Goal: Use online tool/utility: Use online tool/utility

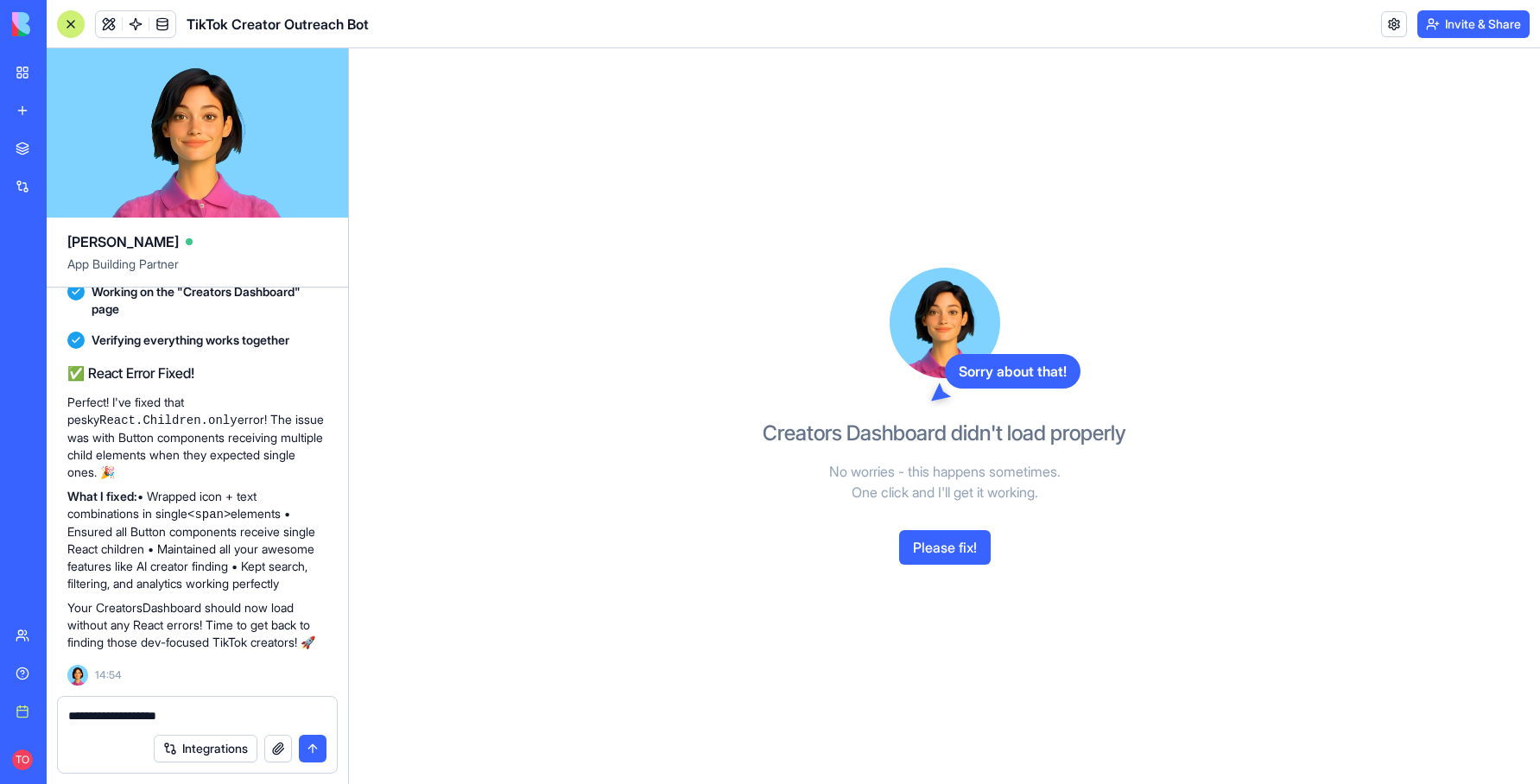
drag, startPoint x: 197, startPoint y: 716, endPoint x: 64, endPoint y: 712, distance: 133.1
click at [64, 712] on div "**********" at bounding box center [198, 710] width 279 height 27
click at [64, 75] on div "My workspace" at bounding box center [53, 73] width 23 height 18
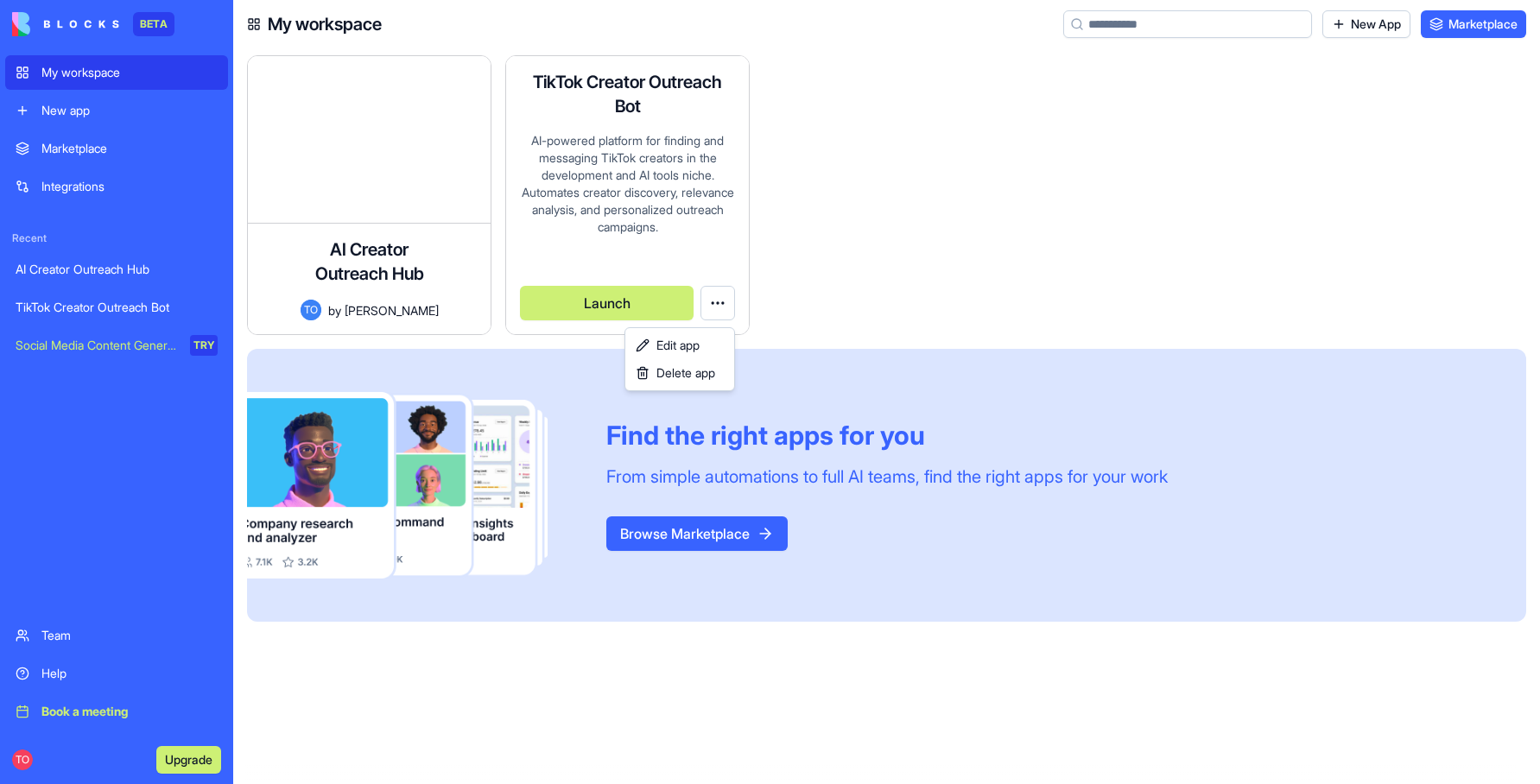
click at [720, 298] on html "BETA My workspace New app Marketplace Integrations Recent AI Creator Outreach H…" at bounding box center [770, 392] width 1540 height 784
click at [846, 266] on html "BETA My workspace New app Marketplace Integrations Recent AI Creator Outreach H…" at bounding box center [770, 392] width 1540 height 784
click at [609, 306] on button "Launch" at bounding box center [607, 302] width 174 height 34
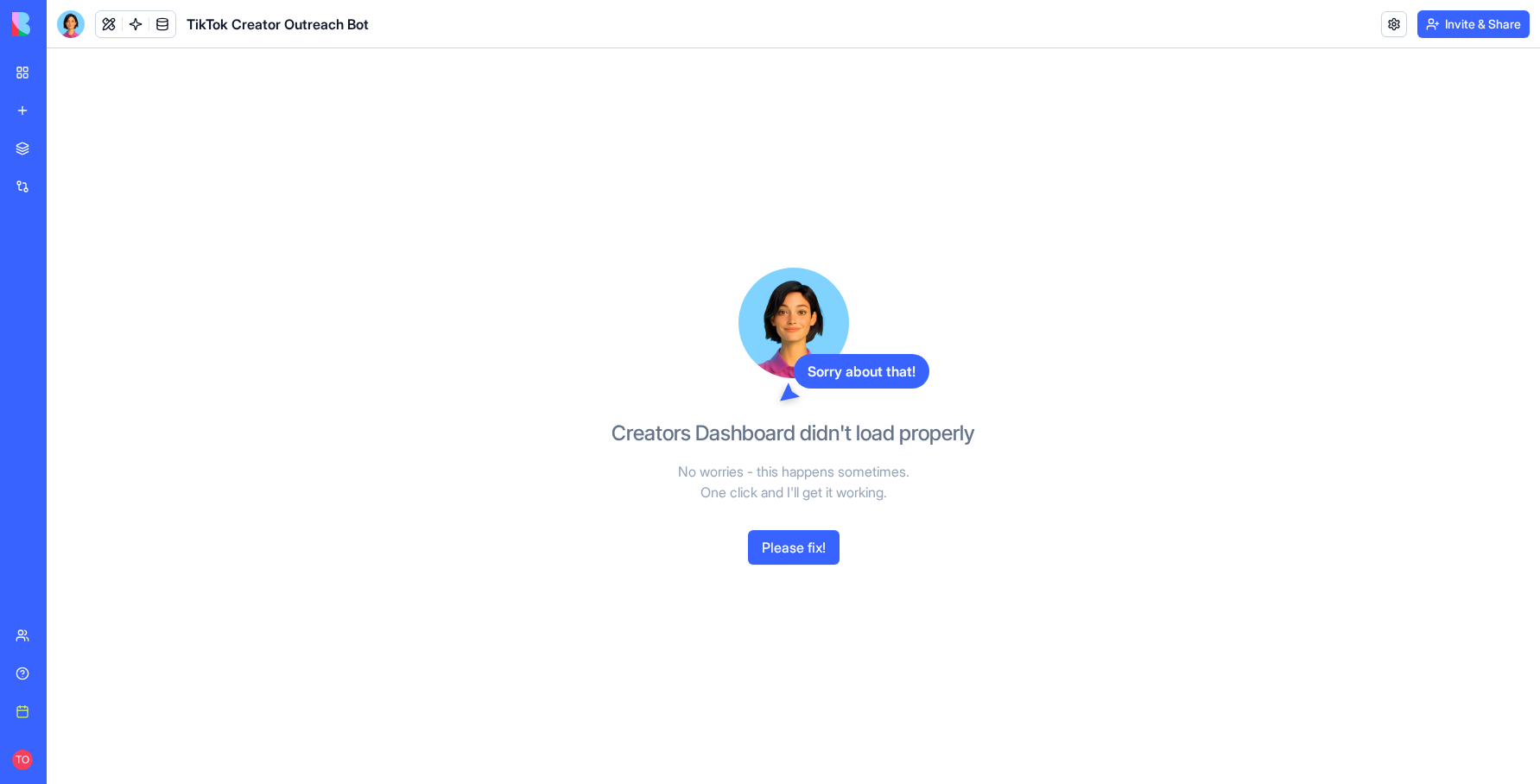
click at [806, 548] on button "Please fix!" at bounding box center [794, 547] width 91 height 34
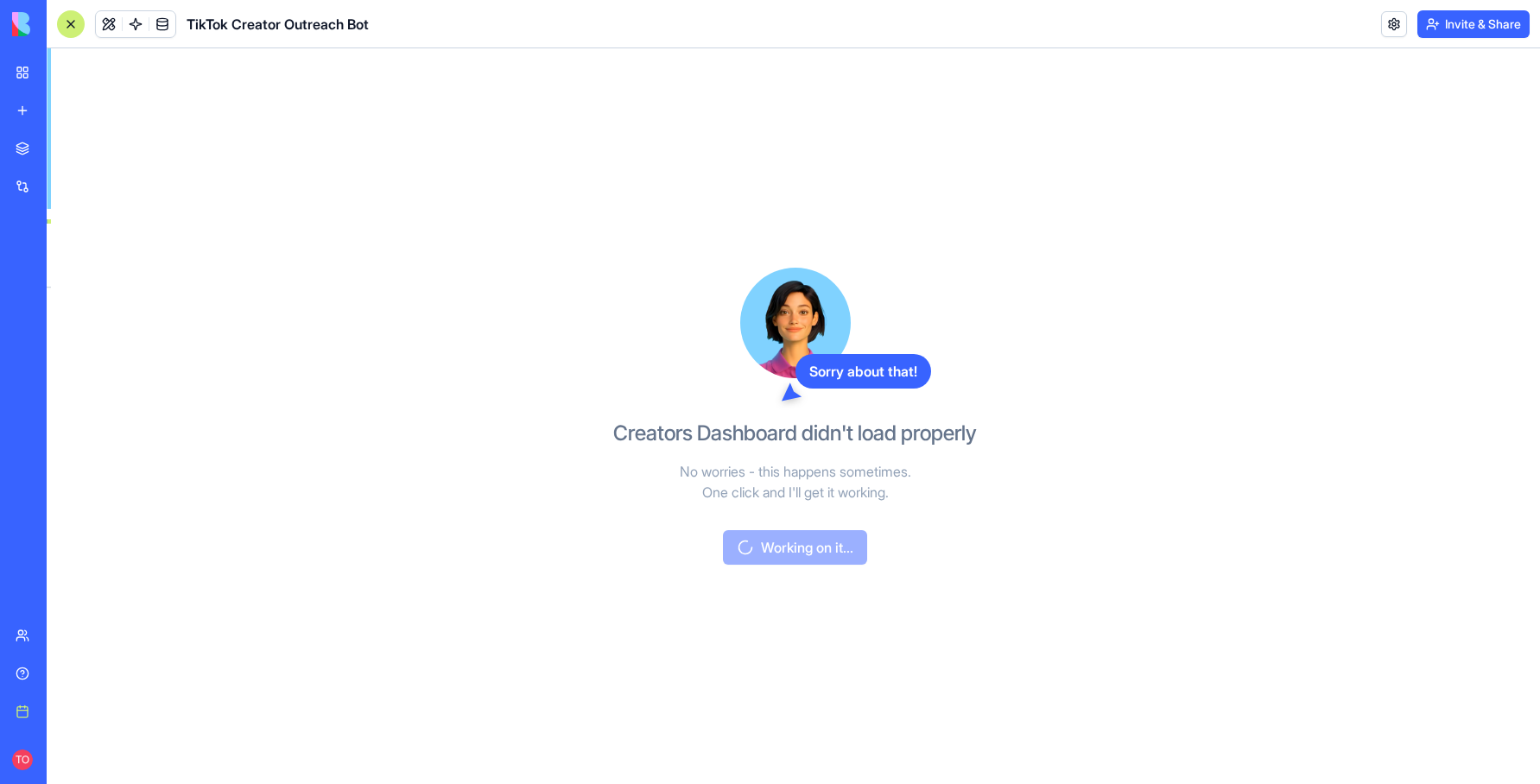
scroll to position [5478, 0]
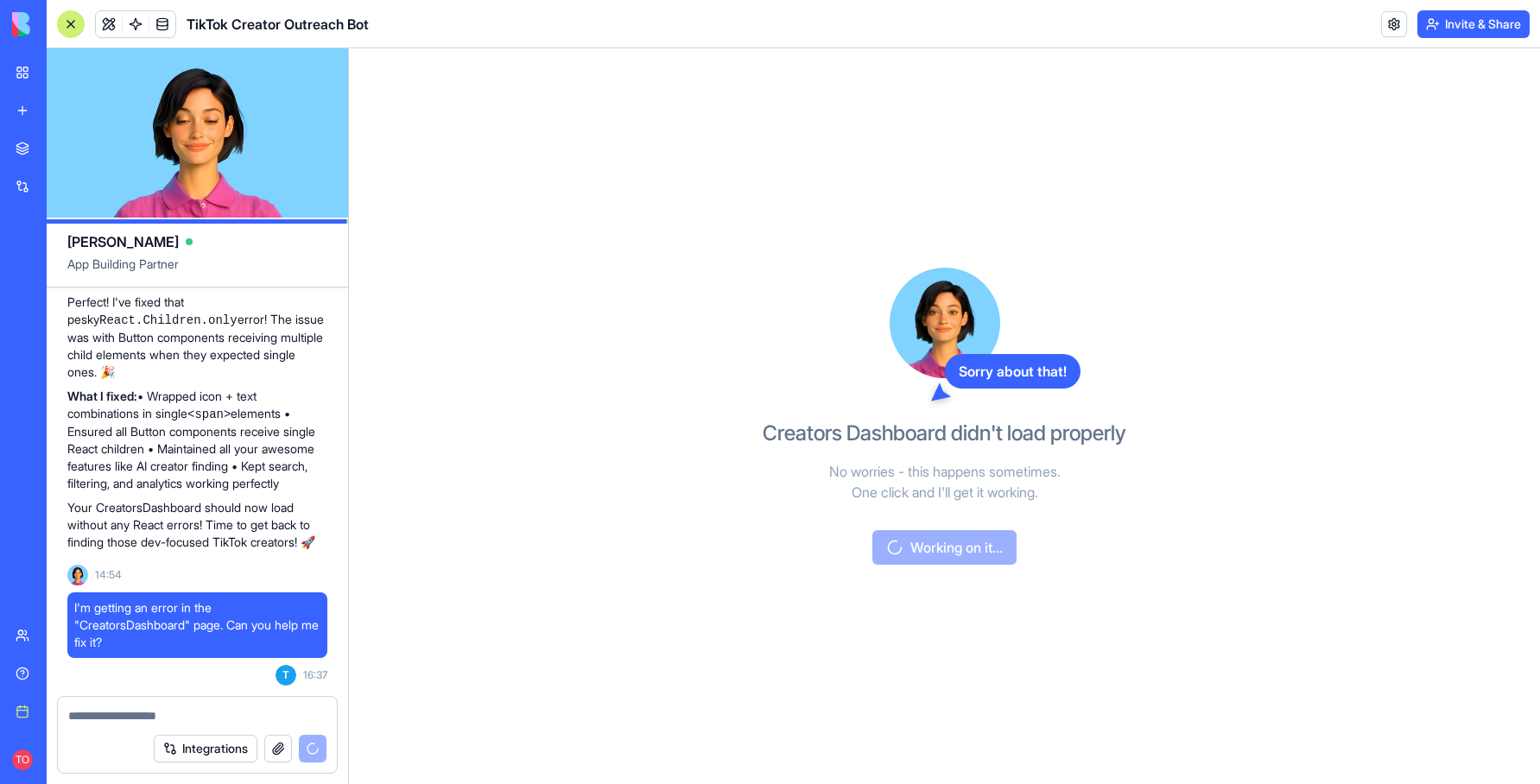
click at [64, 111] on div "New app" at bounding box center [53, 111] width 23 height 18
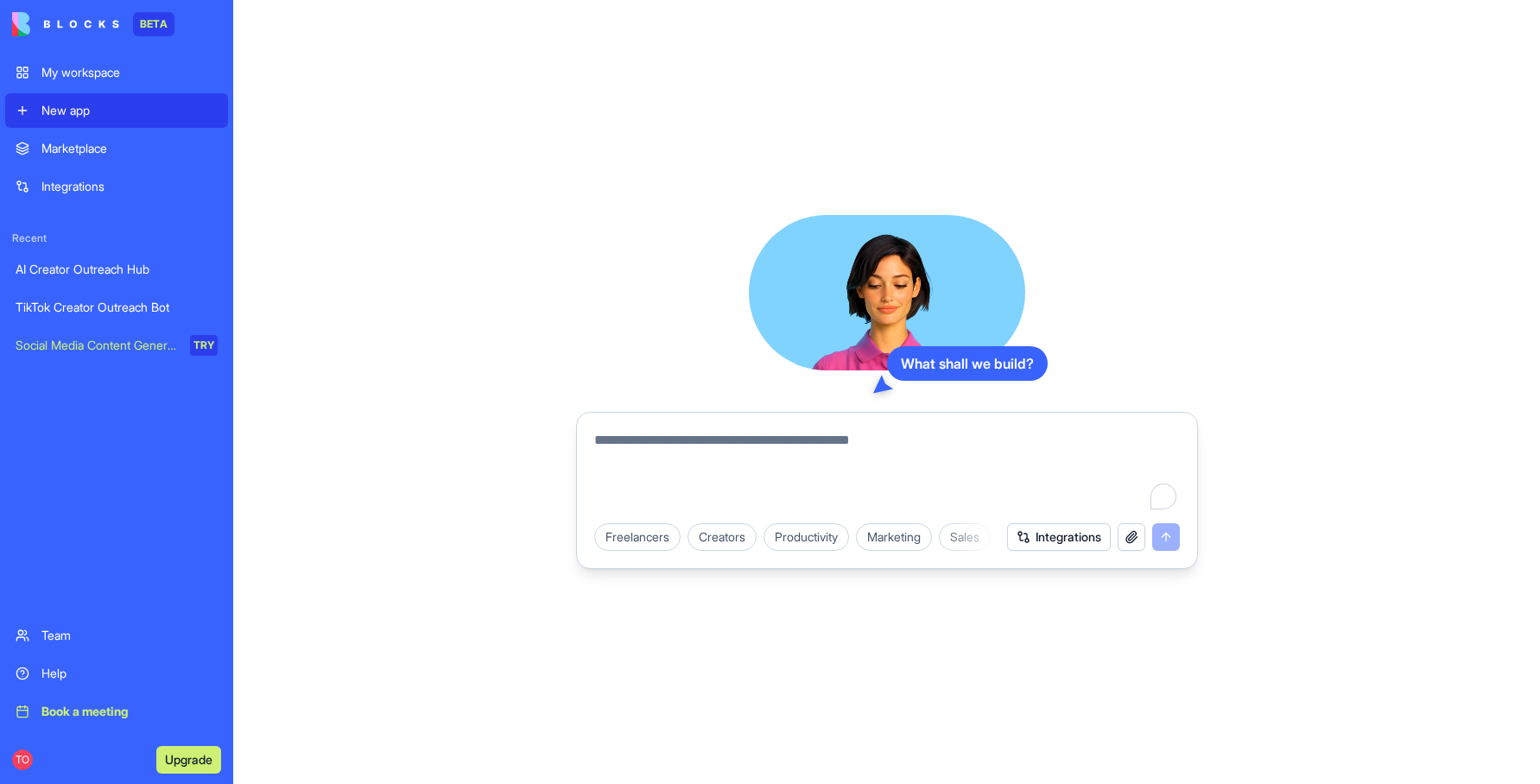
click at [714, 443] on textarea "To enrich screen reader interactions, please activate Accessibility in Grammarl…" at bounding box center [887, 471] width 586 height 83
type textarea "*"
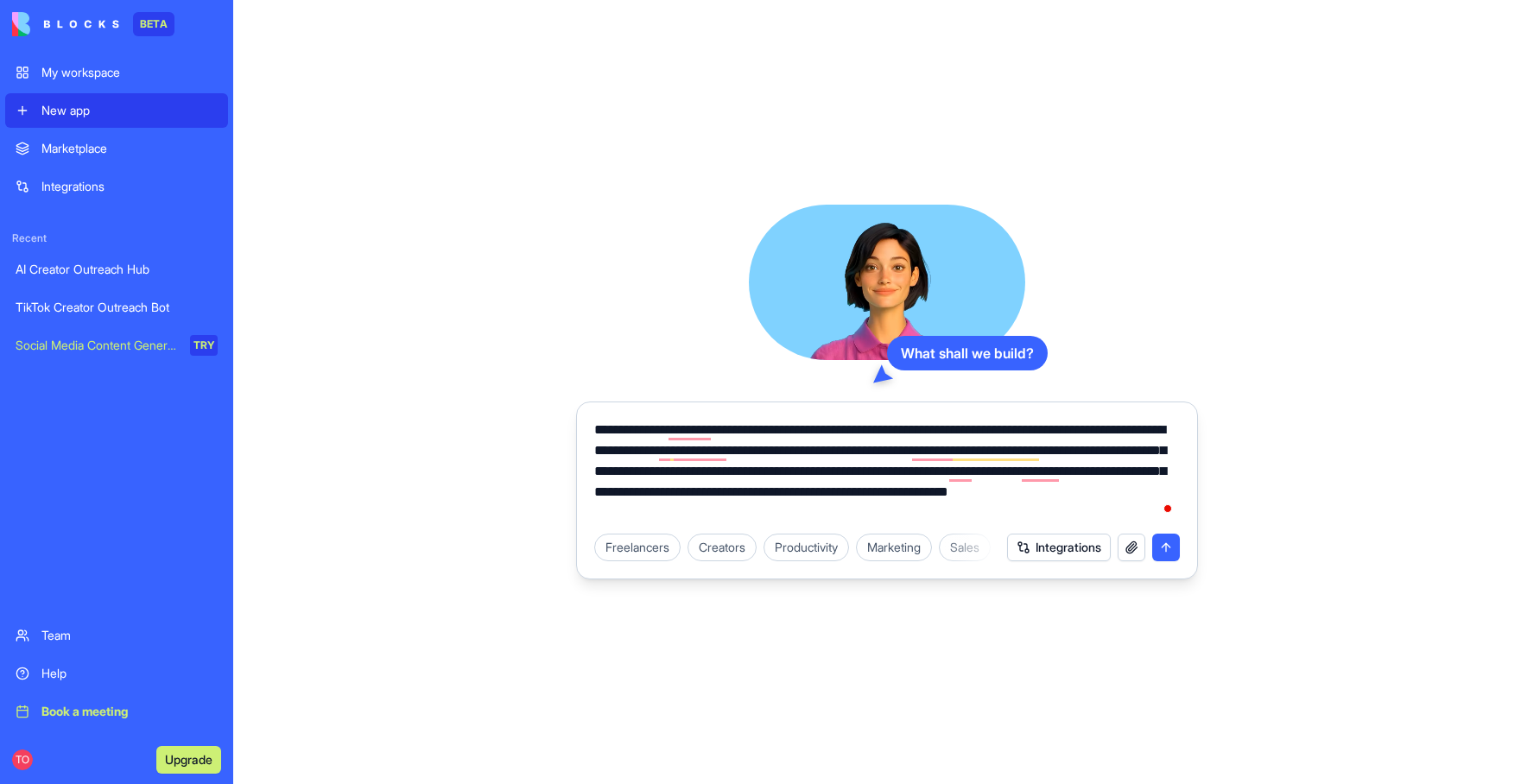
type textarea "**********"
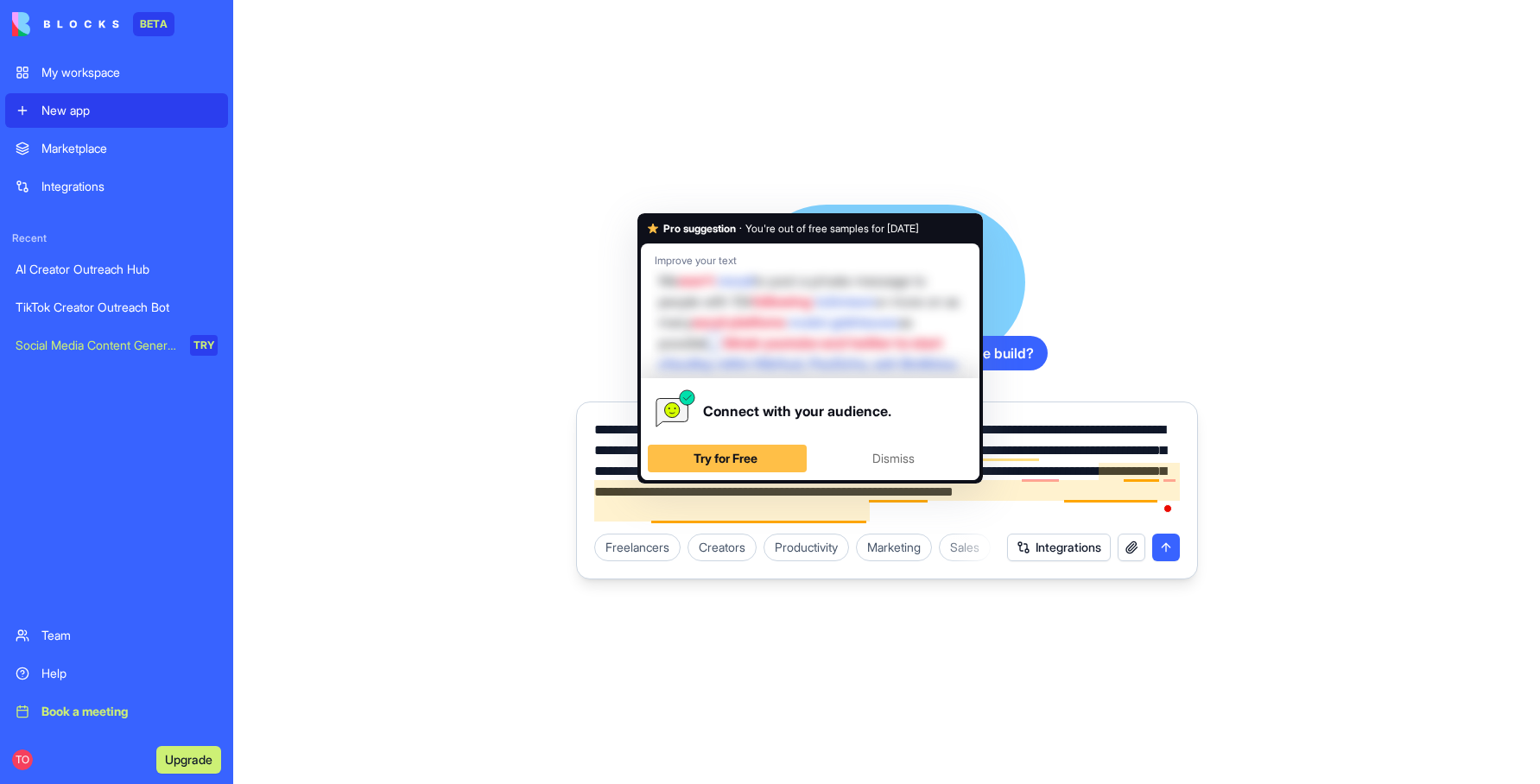
click at [893, 512] on textarea "**********" at bounding box center [887, 471] width 586 height 104
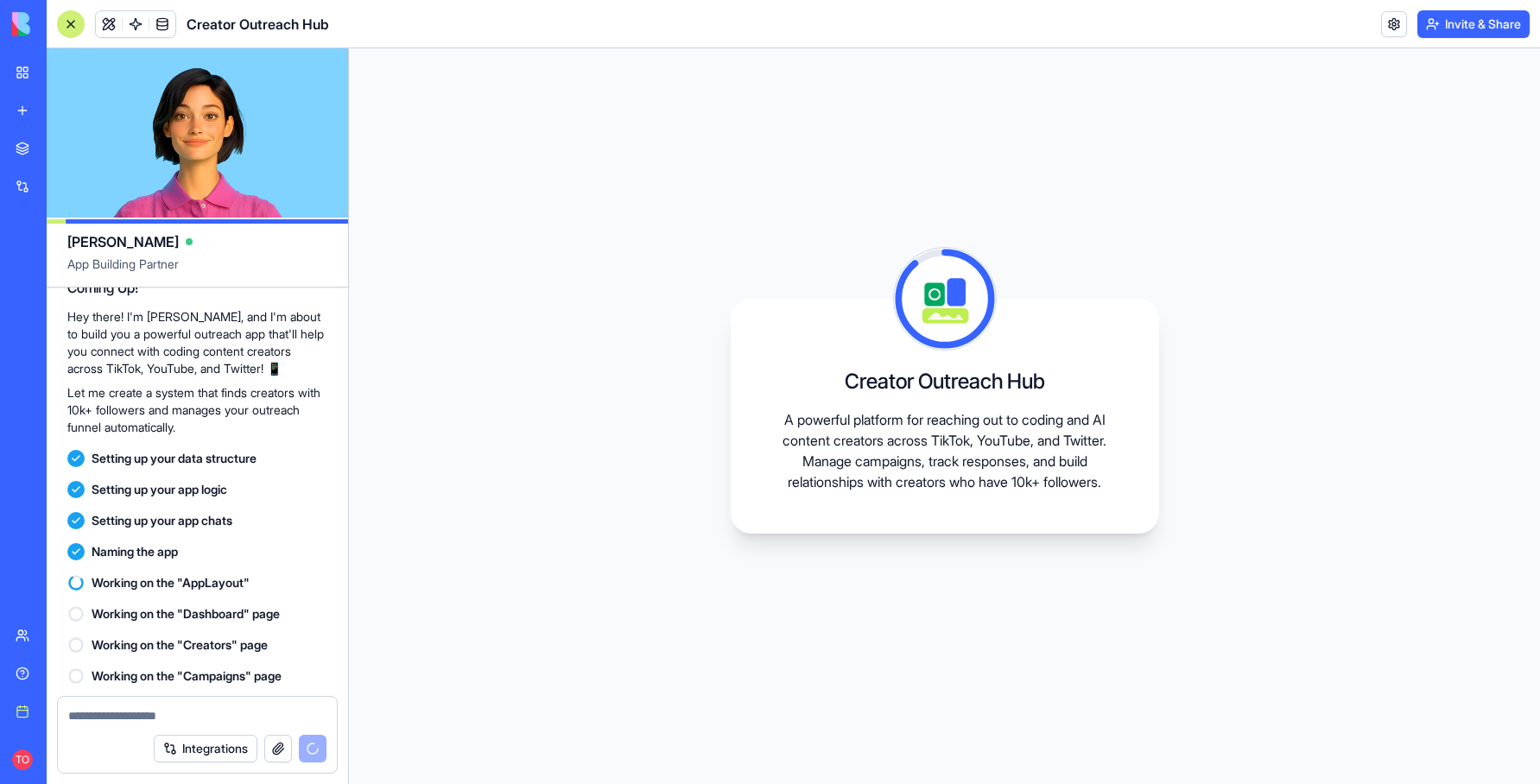
scroll to position [275, 0]
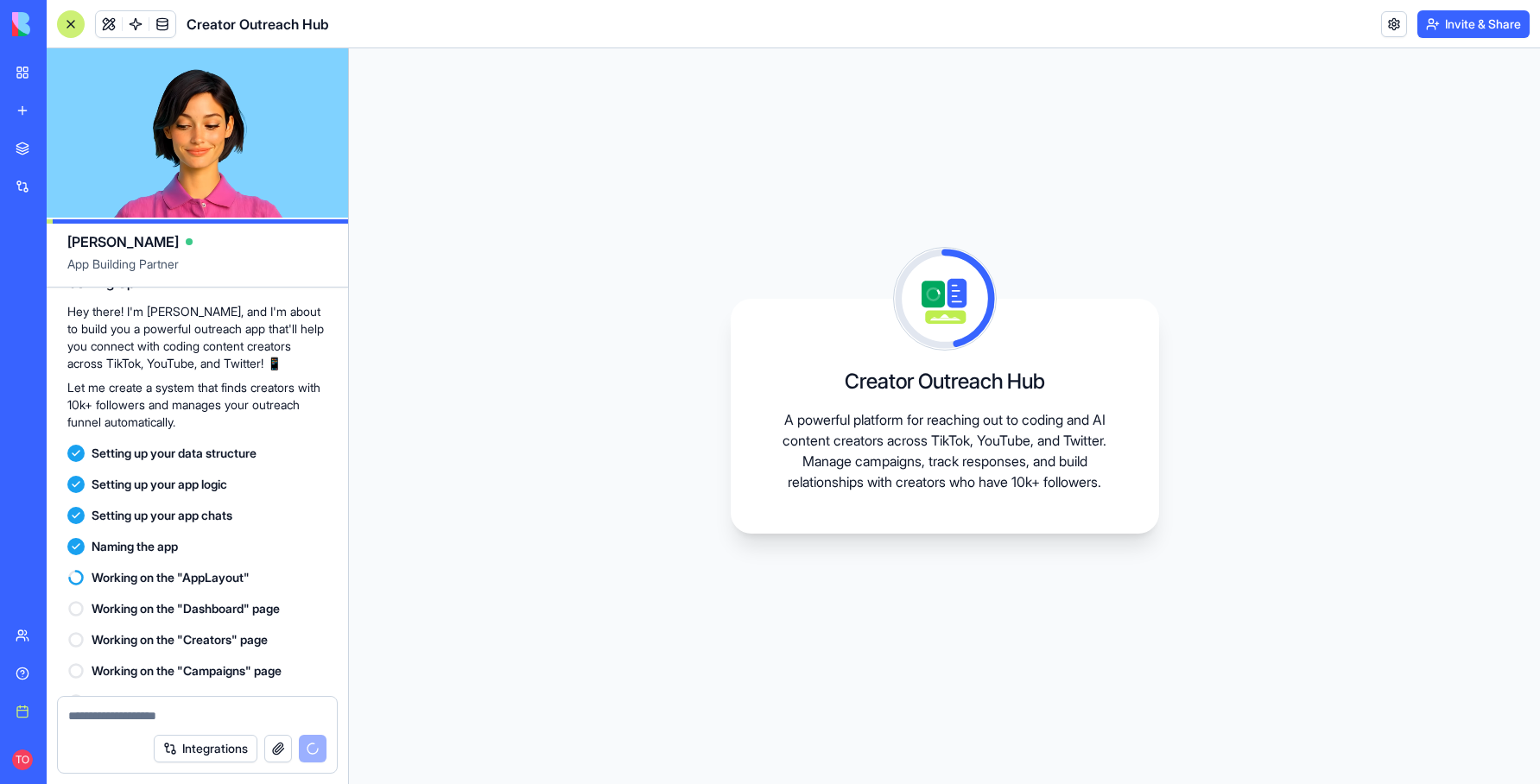
click at [64, 185] on div "Integrations" at bounding box center [53, 187] width 23 height 18
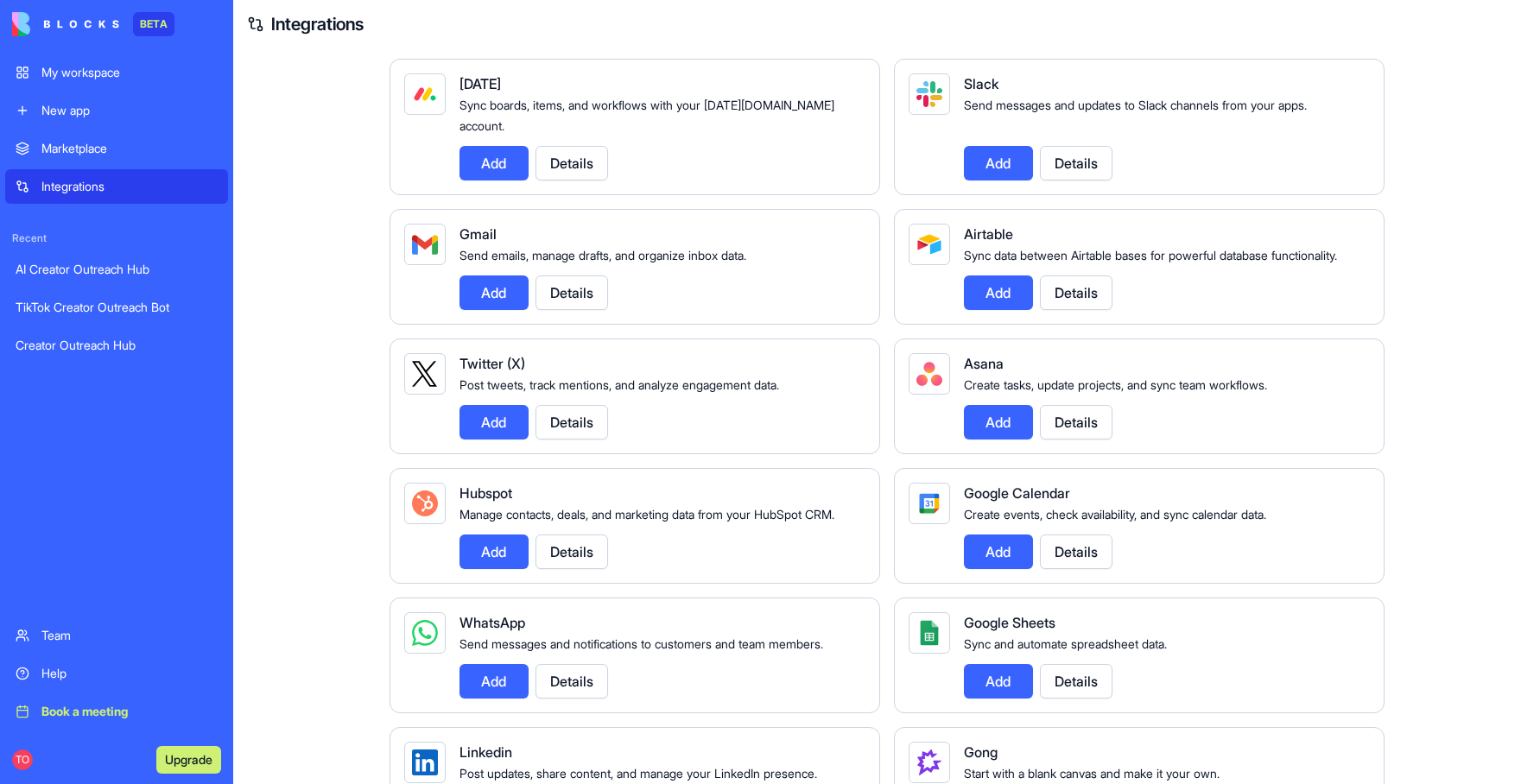
scroll to position [120, 0]
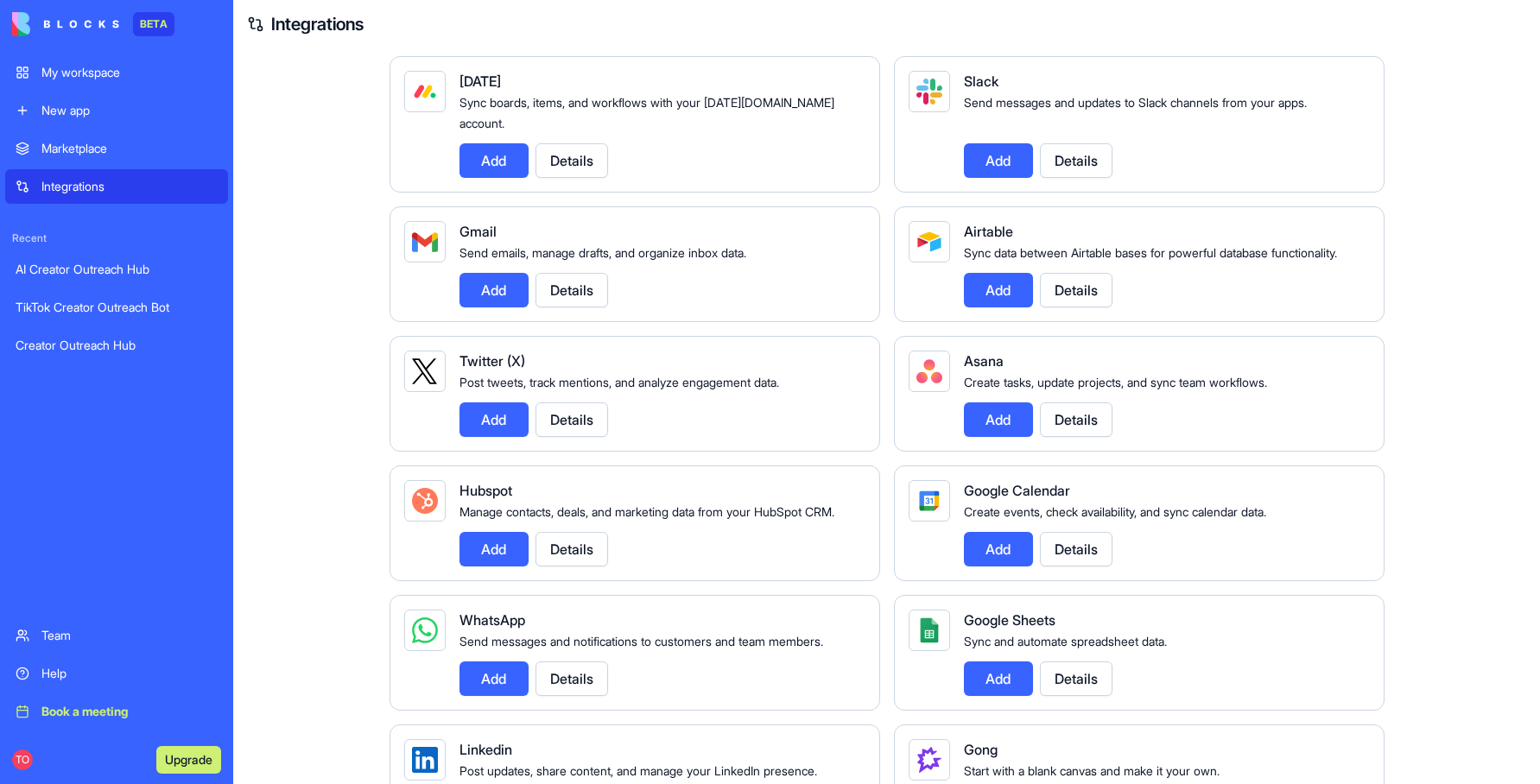
click at [586, 420] on button "Details" at bounding box center [572, 419] width 73 height 34
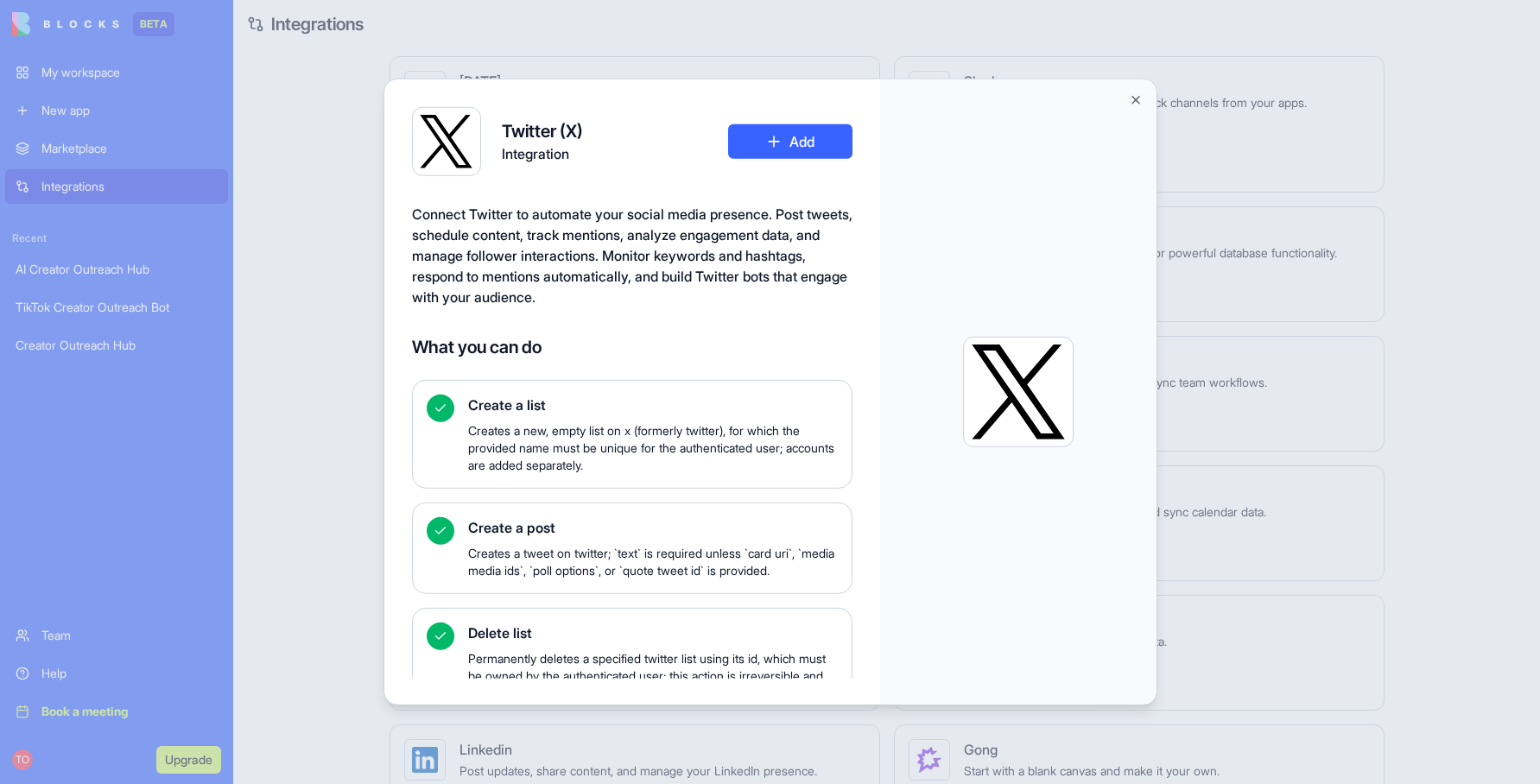
click at [792, 148] on button "Add" at bounding box center [791, 141] width 125 height 34
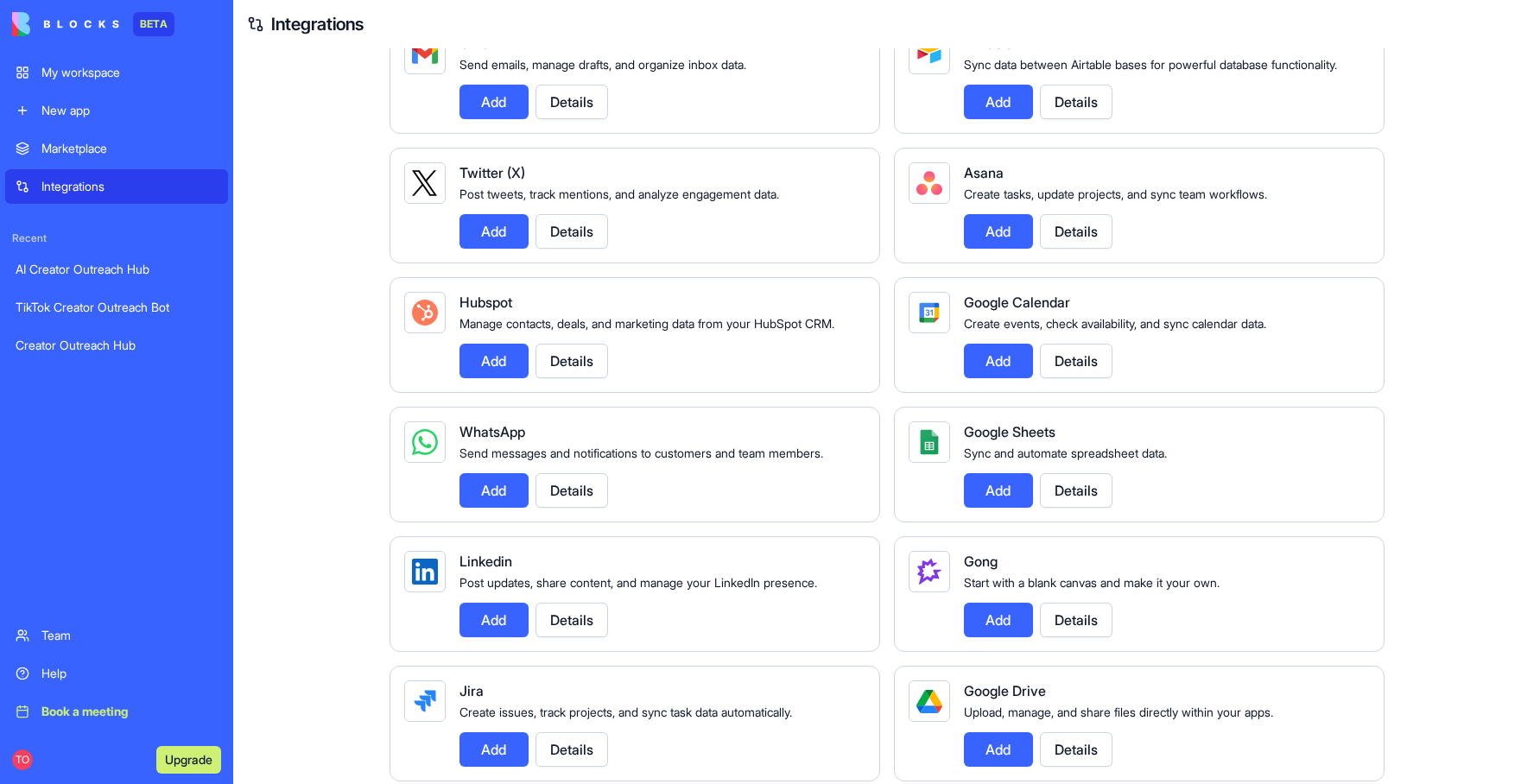
scroll to position [269, 0]
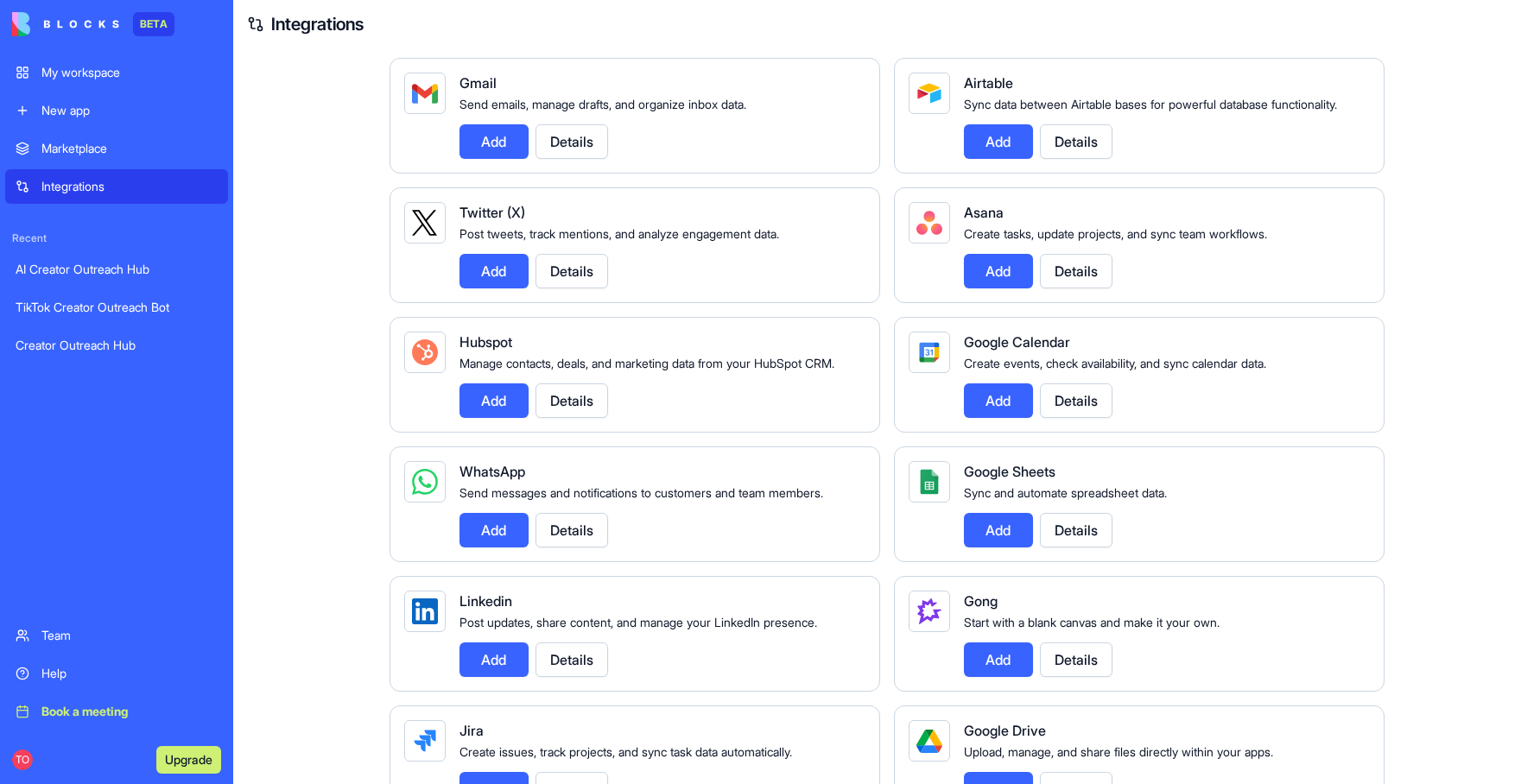
click at [499, 271] on button "Add" at bounding box center [494, 270] width 69 height 34
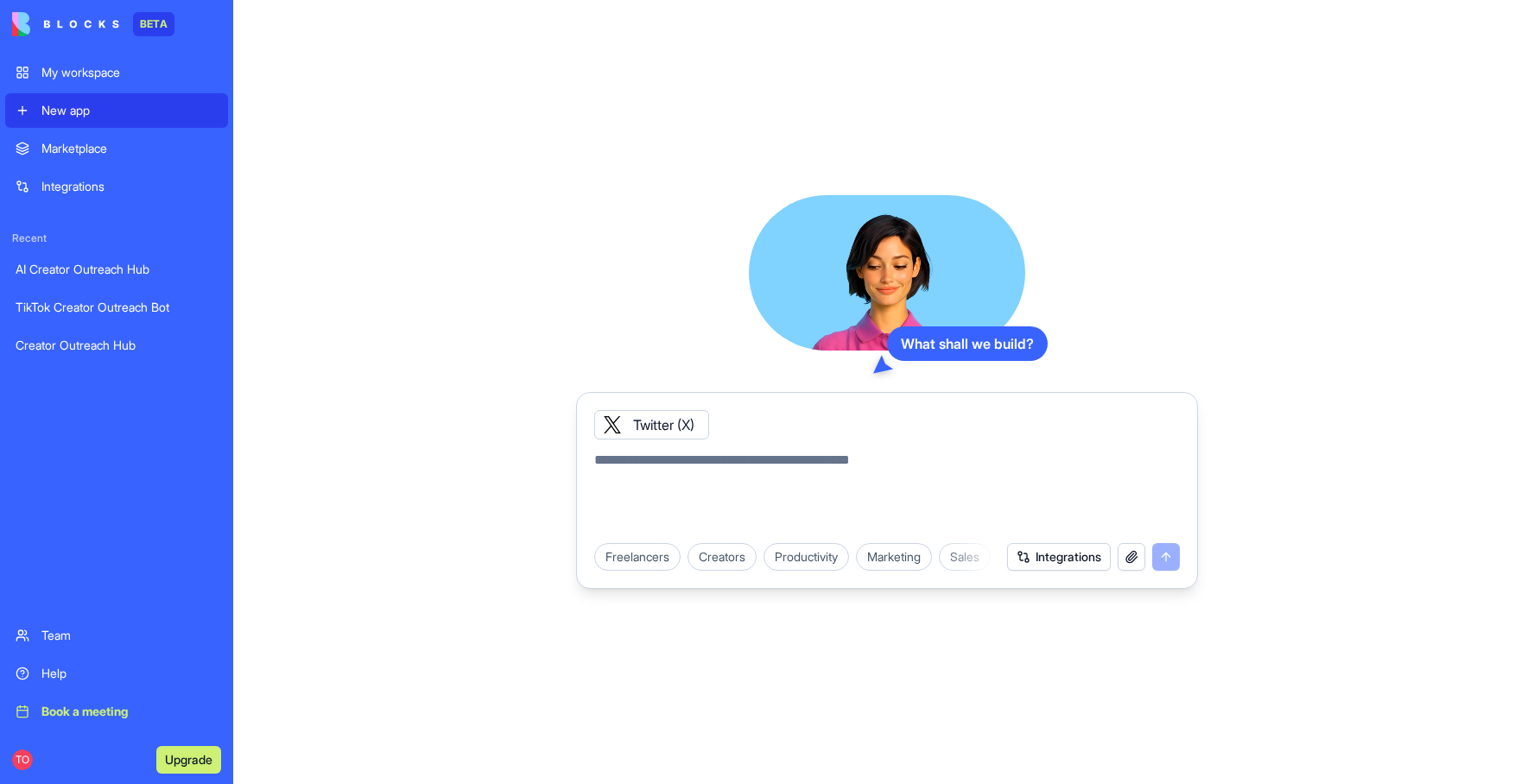
click at [763, 417] on div "Twitter (X)" at bounding box center [887, 419] width 606 height 40
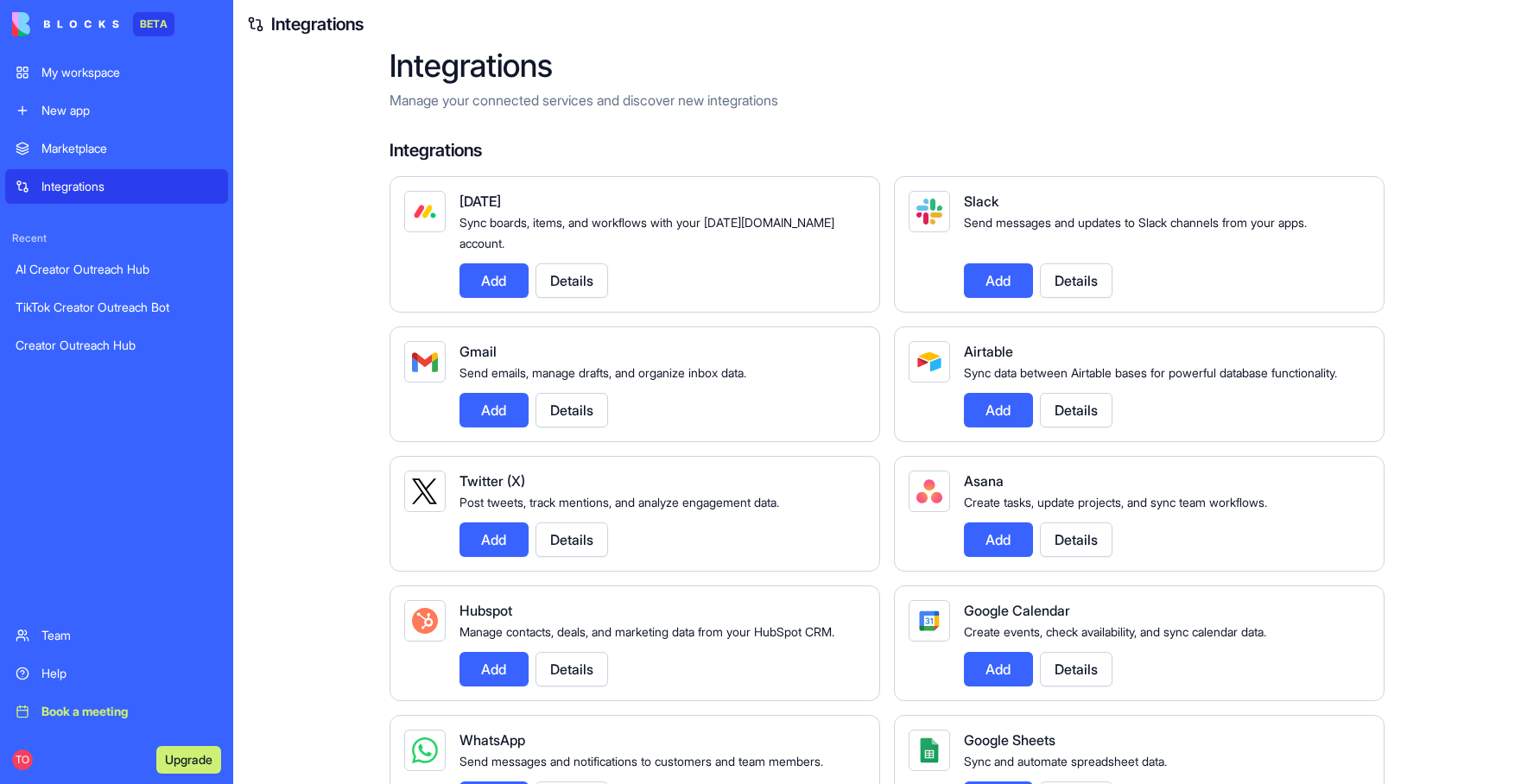
click at [100, 78] on div "My workspace" at bounding box center [129, 73] width 177 height 18
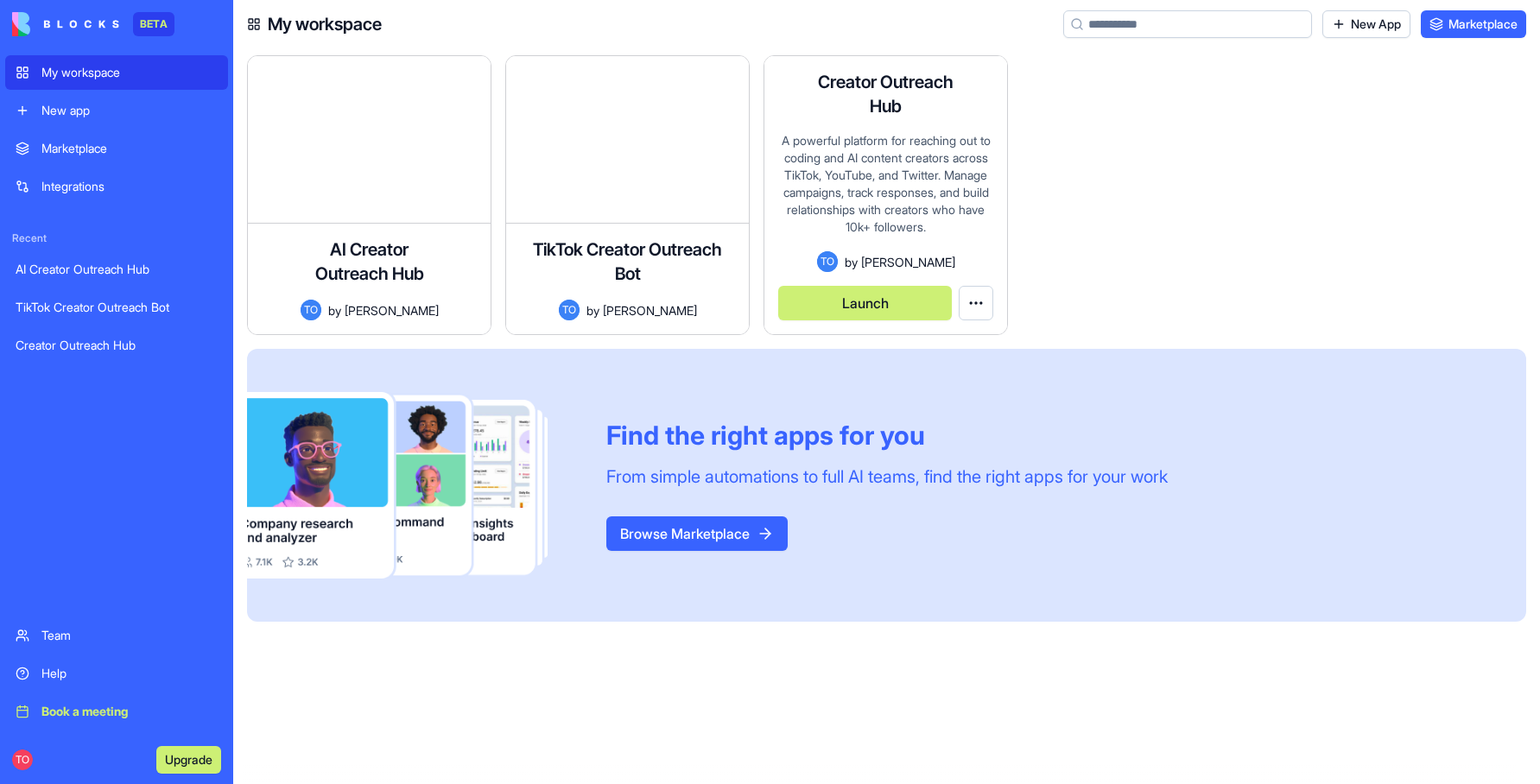
click at [963, 232] on div "A powerful platform for reaching out to coding and AI content creators across T…" at bounding box center [886, 191] width 215 height 119
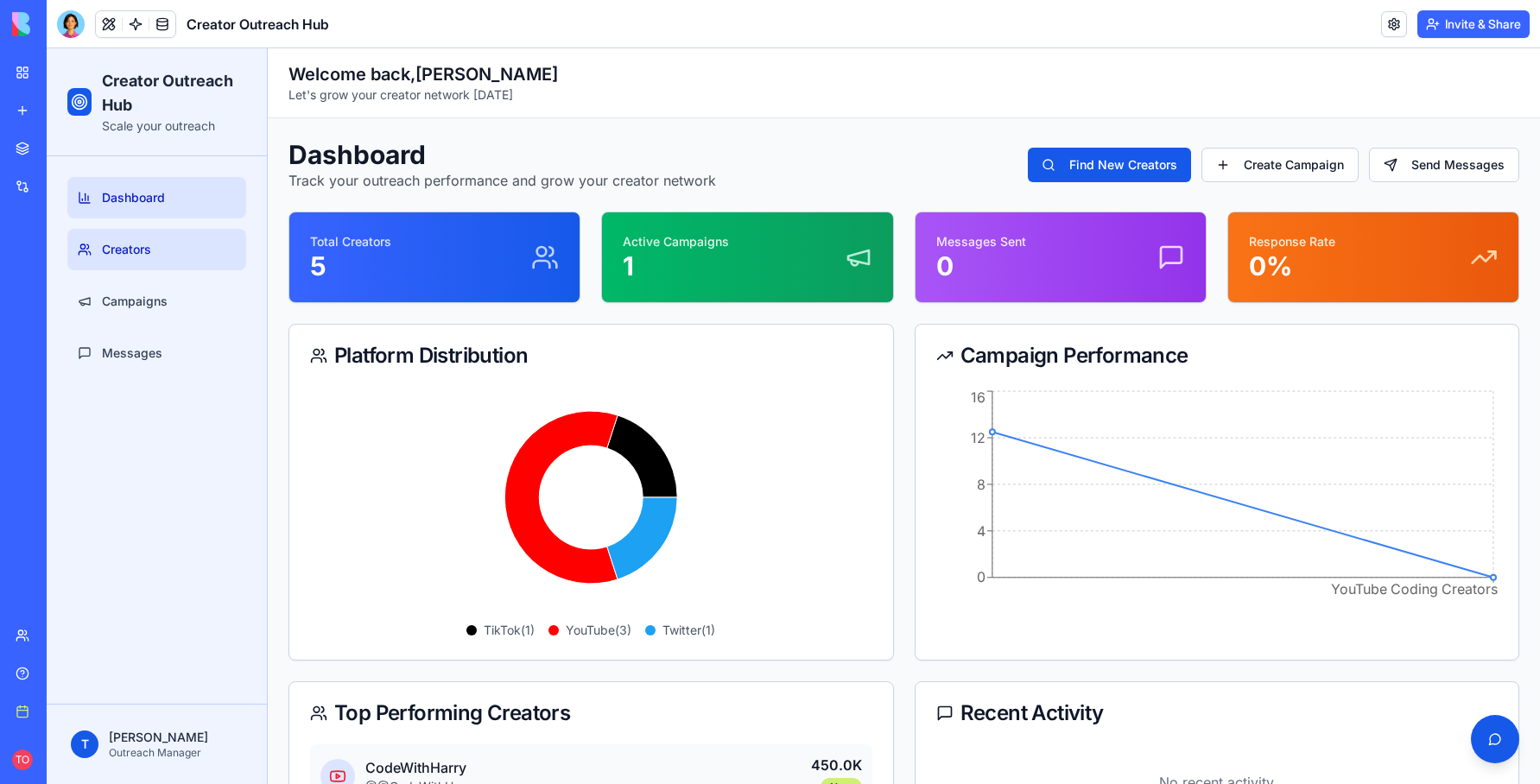
click at [154, 253] on link "Creators" at bounding box center [157, 249] width 179 height 41
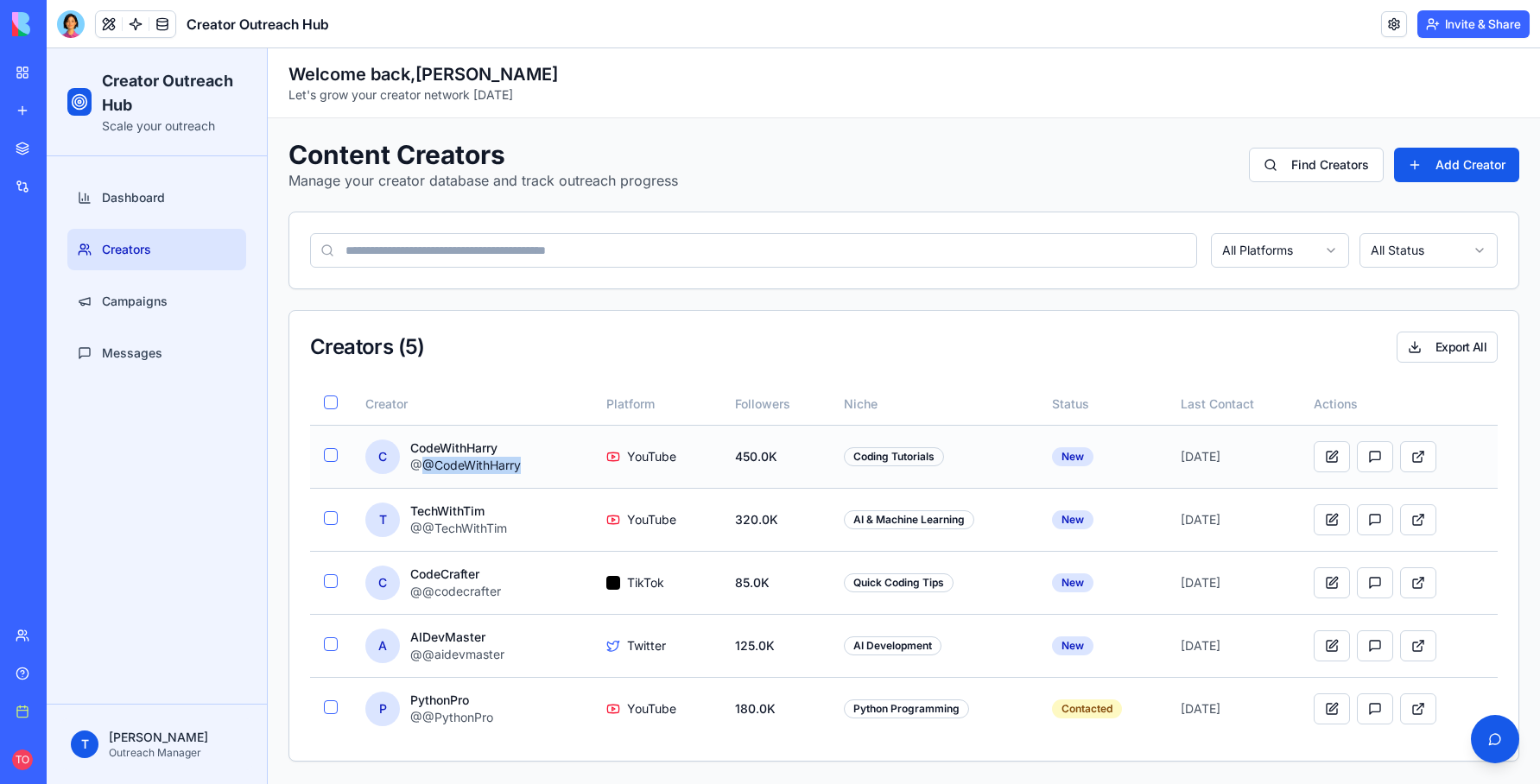
drag, startPoint x: 526, startPoint y: 466, endPoint x: 427, endPoint y: 466, distance: 99.0
click at [427, 466] on div "C CodeWithHarry @ @CodeWithHarry" at bounding box center [472, 457] width 213 height 34
copy p "@CodeWithHarry"
click at [148, 306] on span "Campaigns" at bounding box center [134, 301] width 66 height 18
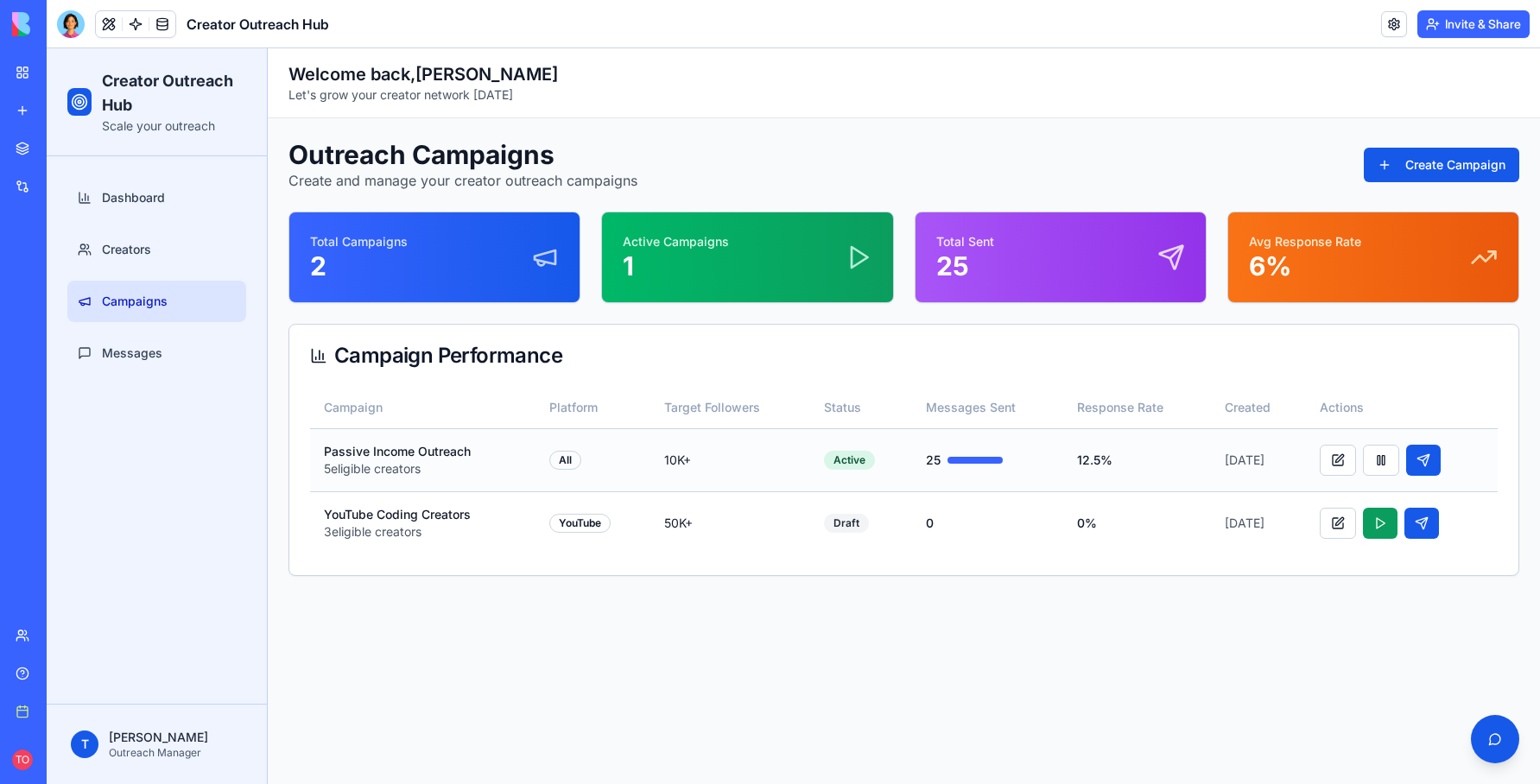
click at [957, 461] on div at bounding box center [975, 460] width 55 height 7
click at [144, 356] on span "Messages" at bounding box center [132, 353] width 61 height 18
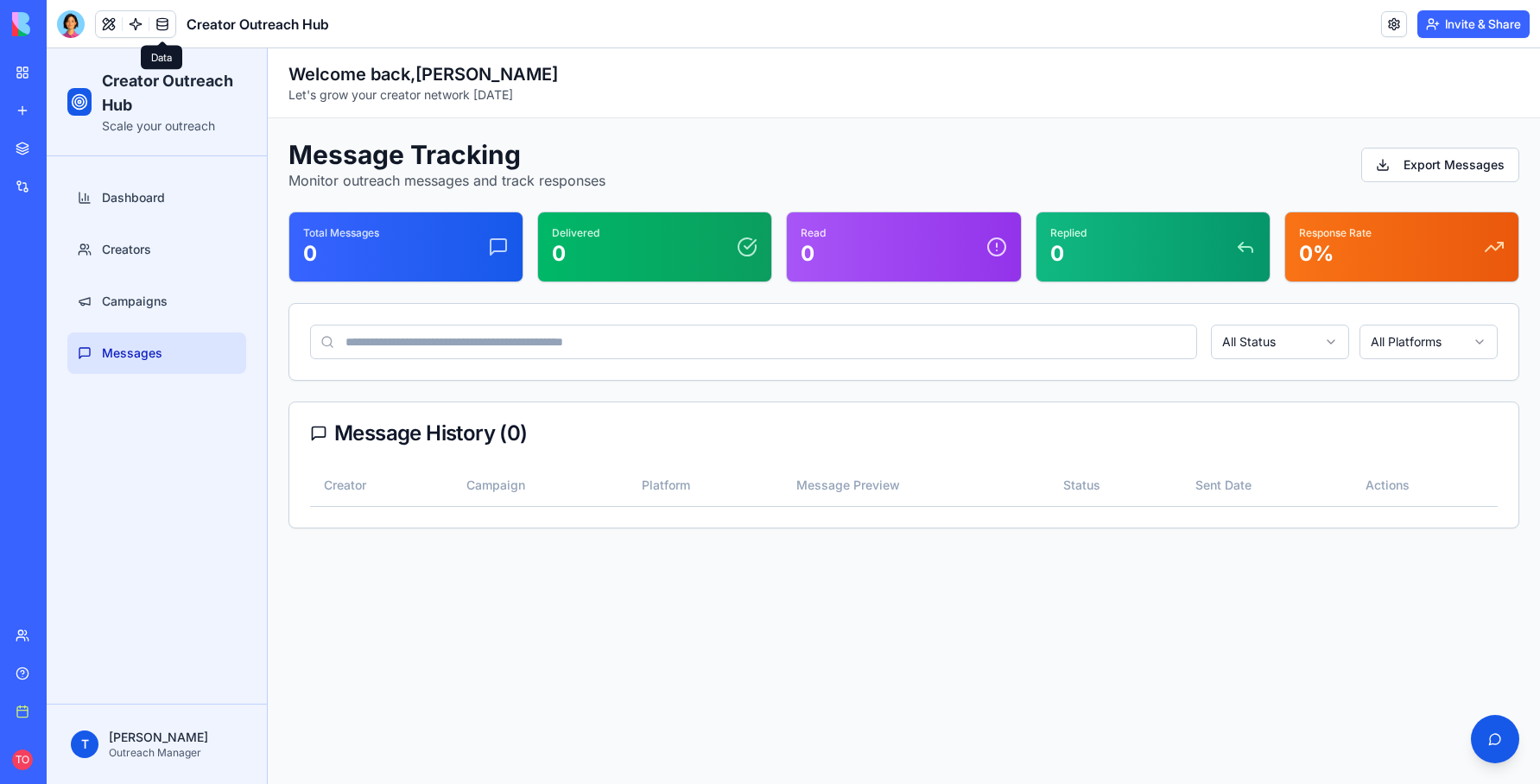
click at [163, 21] on link at bounding box center [162, 24] width 25 height 25
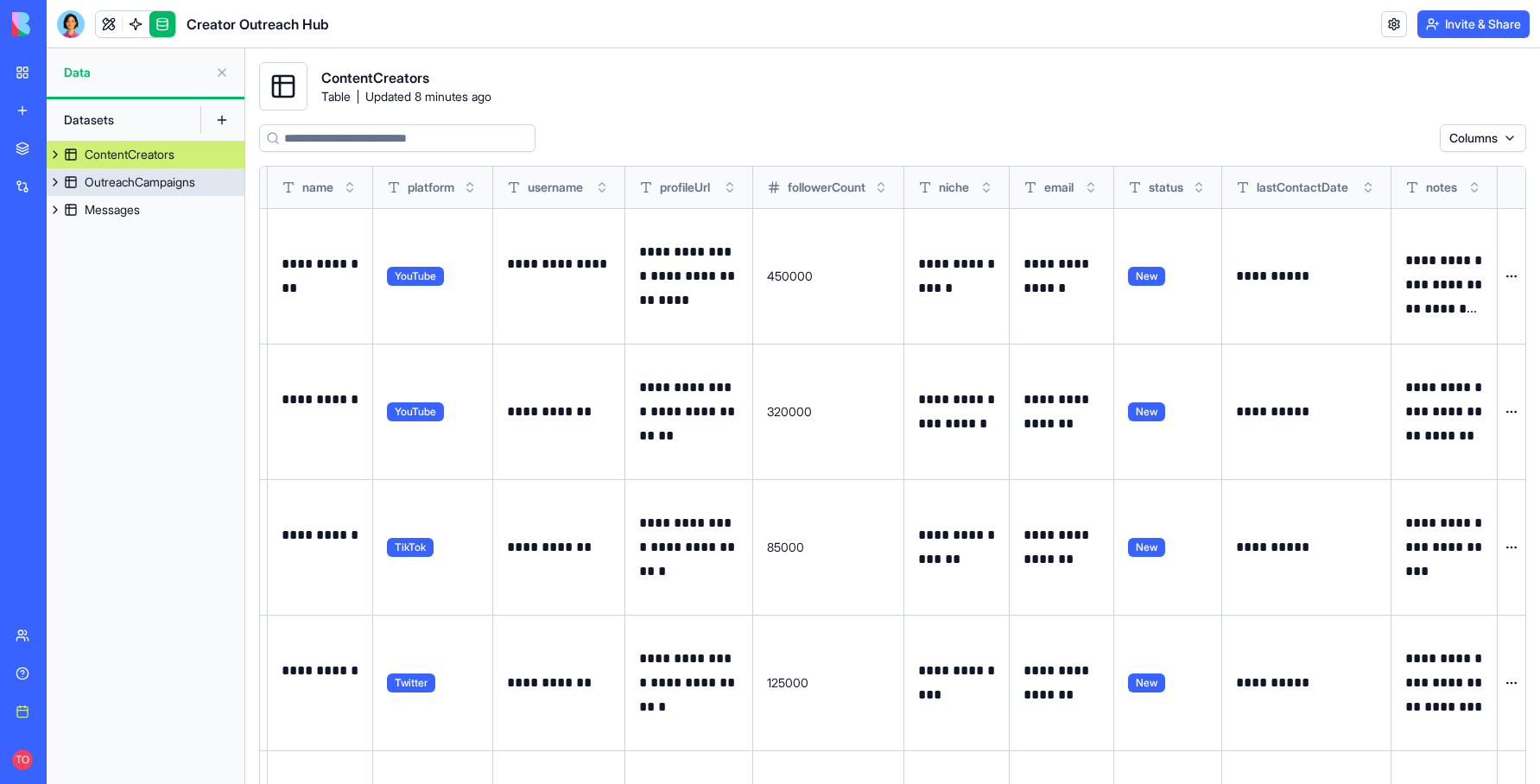
click at [126, 185] on div "OutreachCampaigns" at bounding box center [140, 183] width 111 height 18
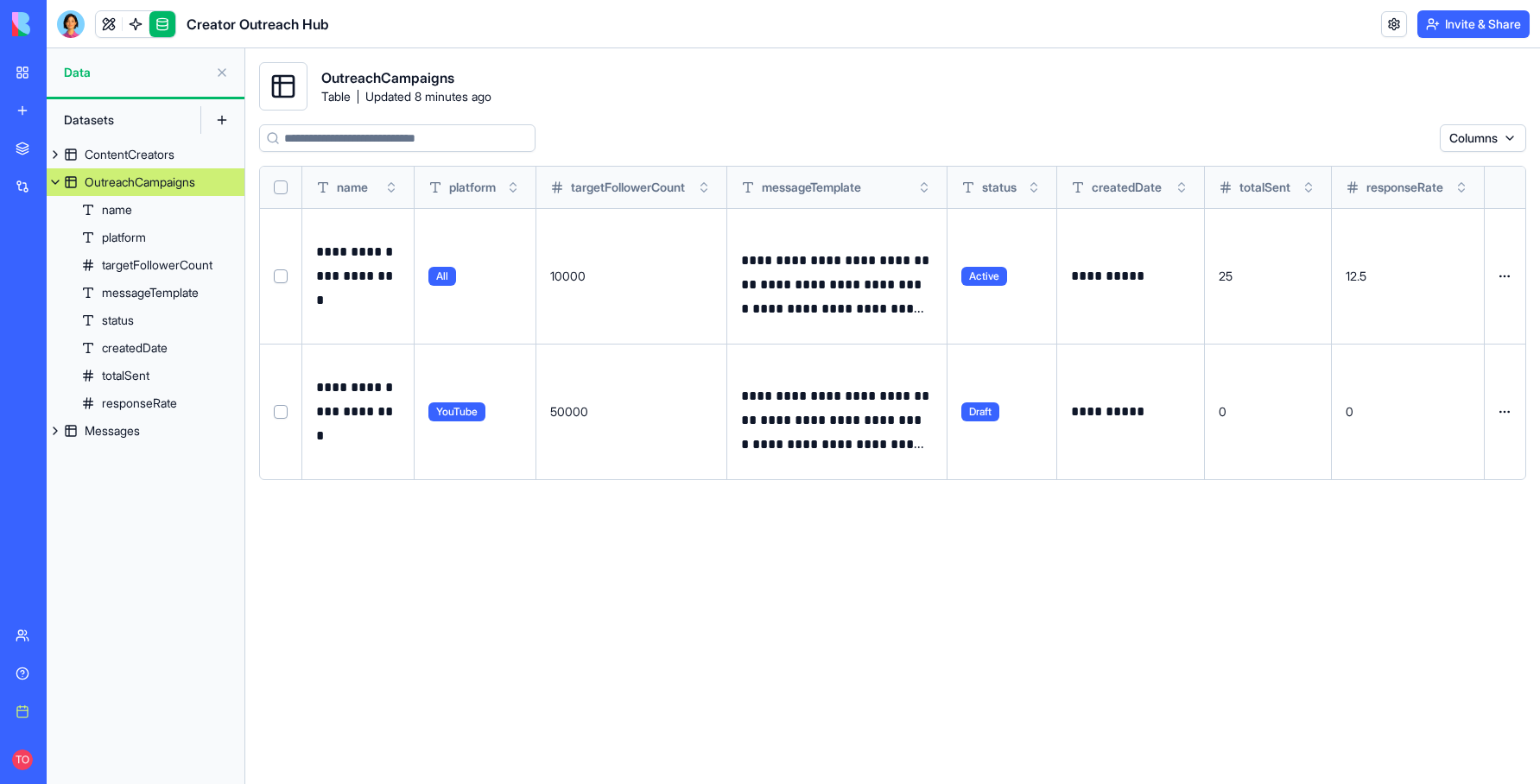
click at [0, 0] on button at bounding box center [0, 0] width 0 height 0
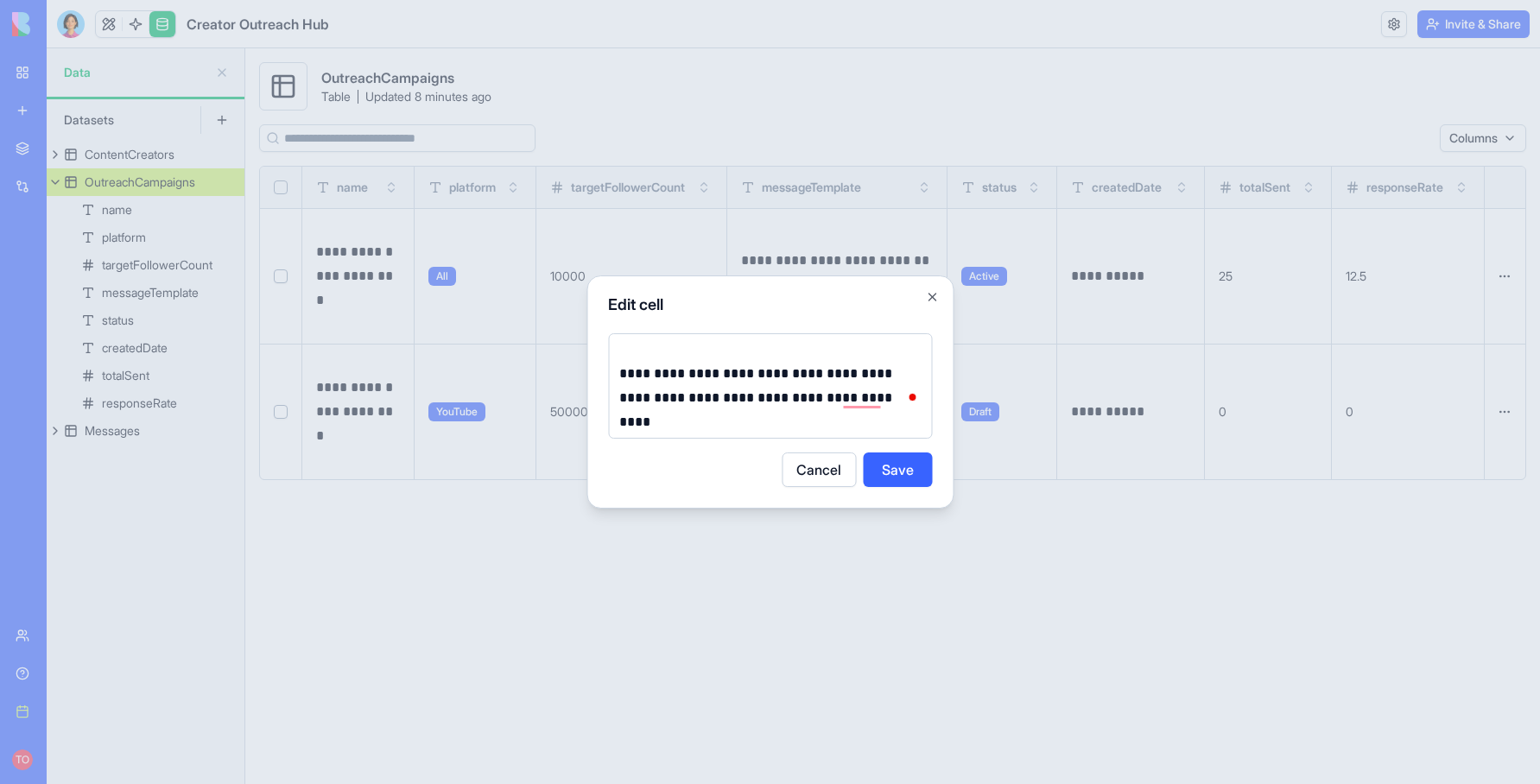
click at [897, 404] on p "**********" at bounding box center [770, 385] width 301 height 48
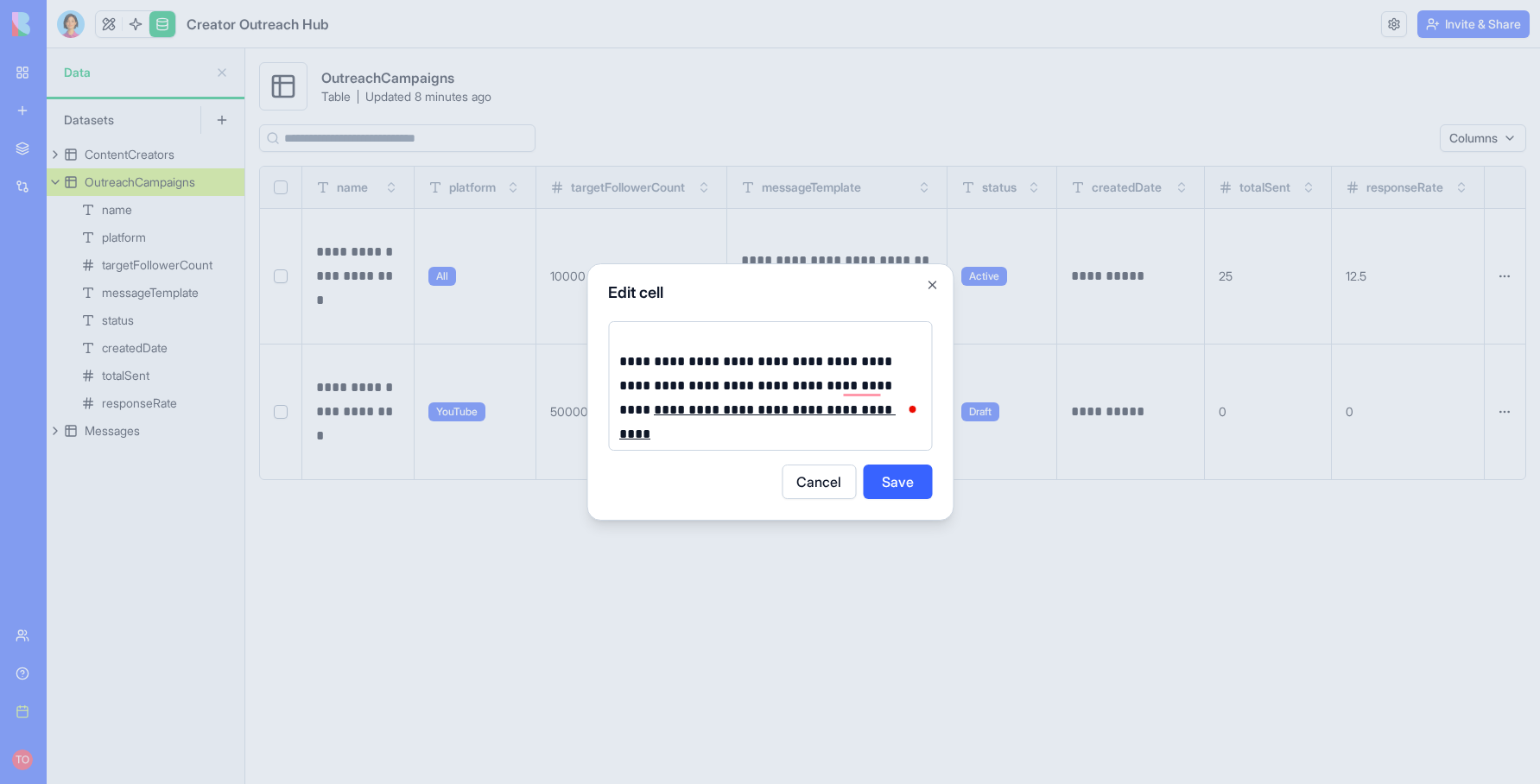
click at [898, 478] on button "Save" at bounding box center [897, 481] width 69 height 34
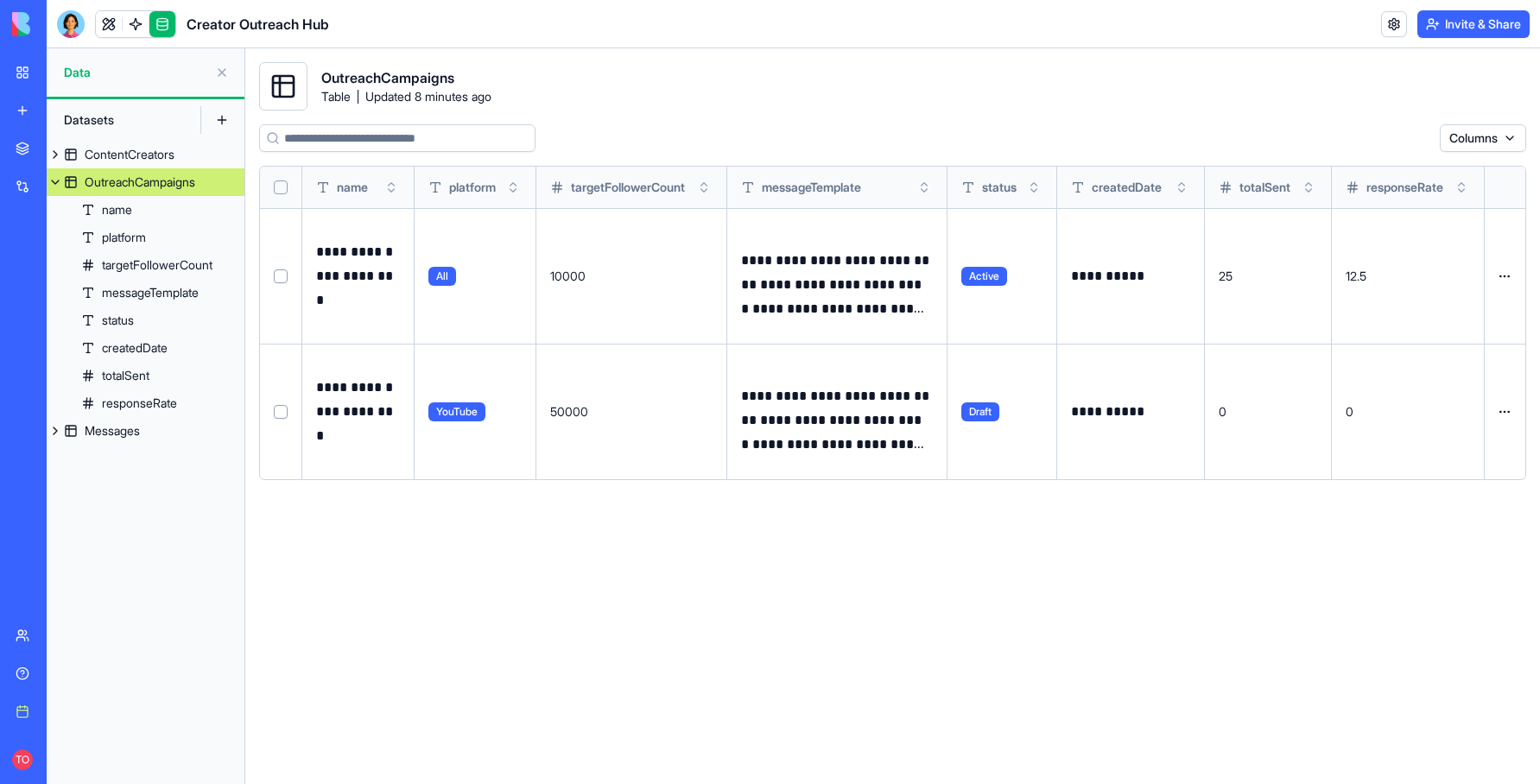
click at [0, 0] on button at bounding box center [0, 0] width 0 height 0
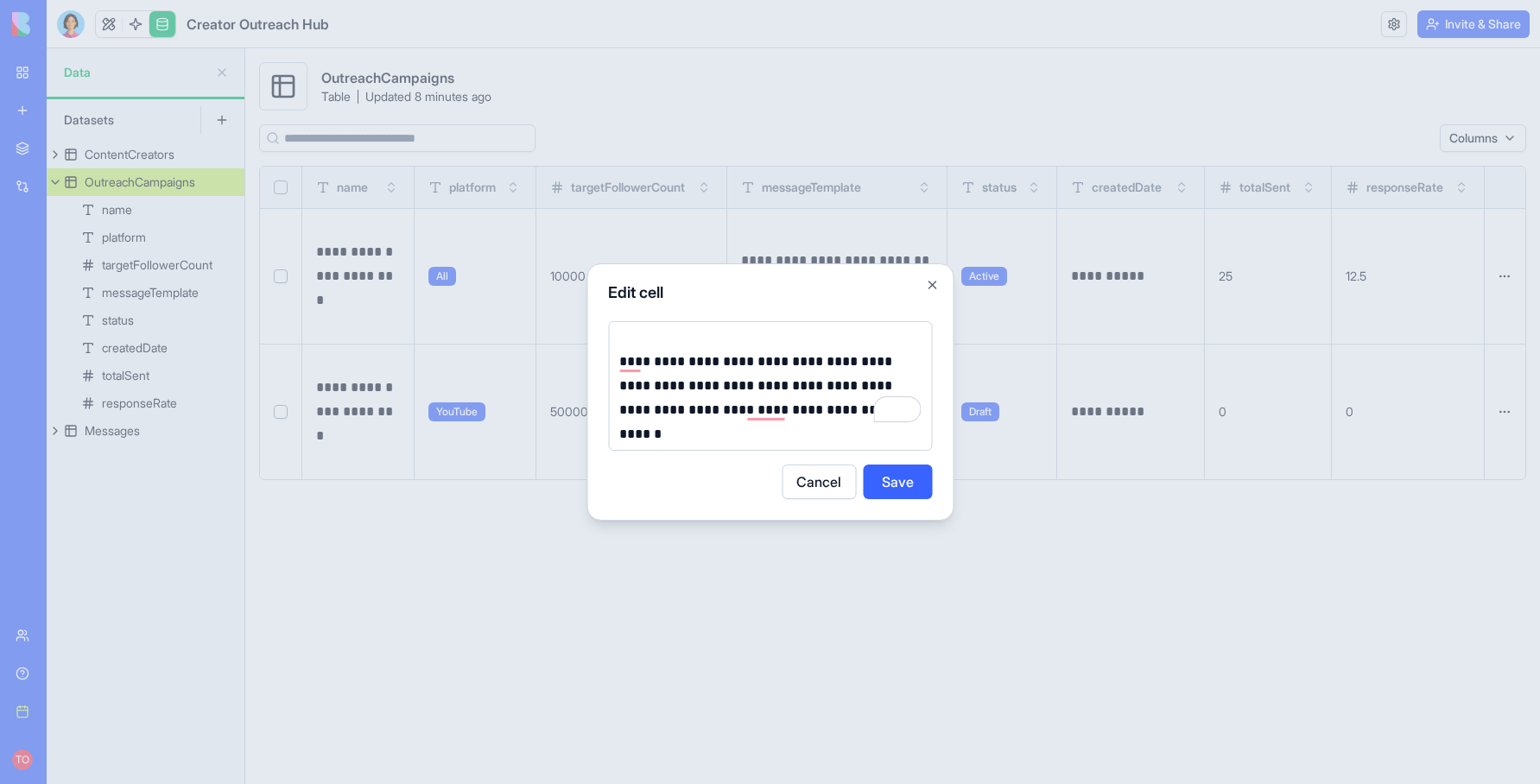
click at [825, 414] on p "**********" at bounding box center [770, 385] width 301 height 73
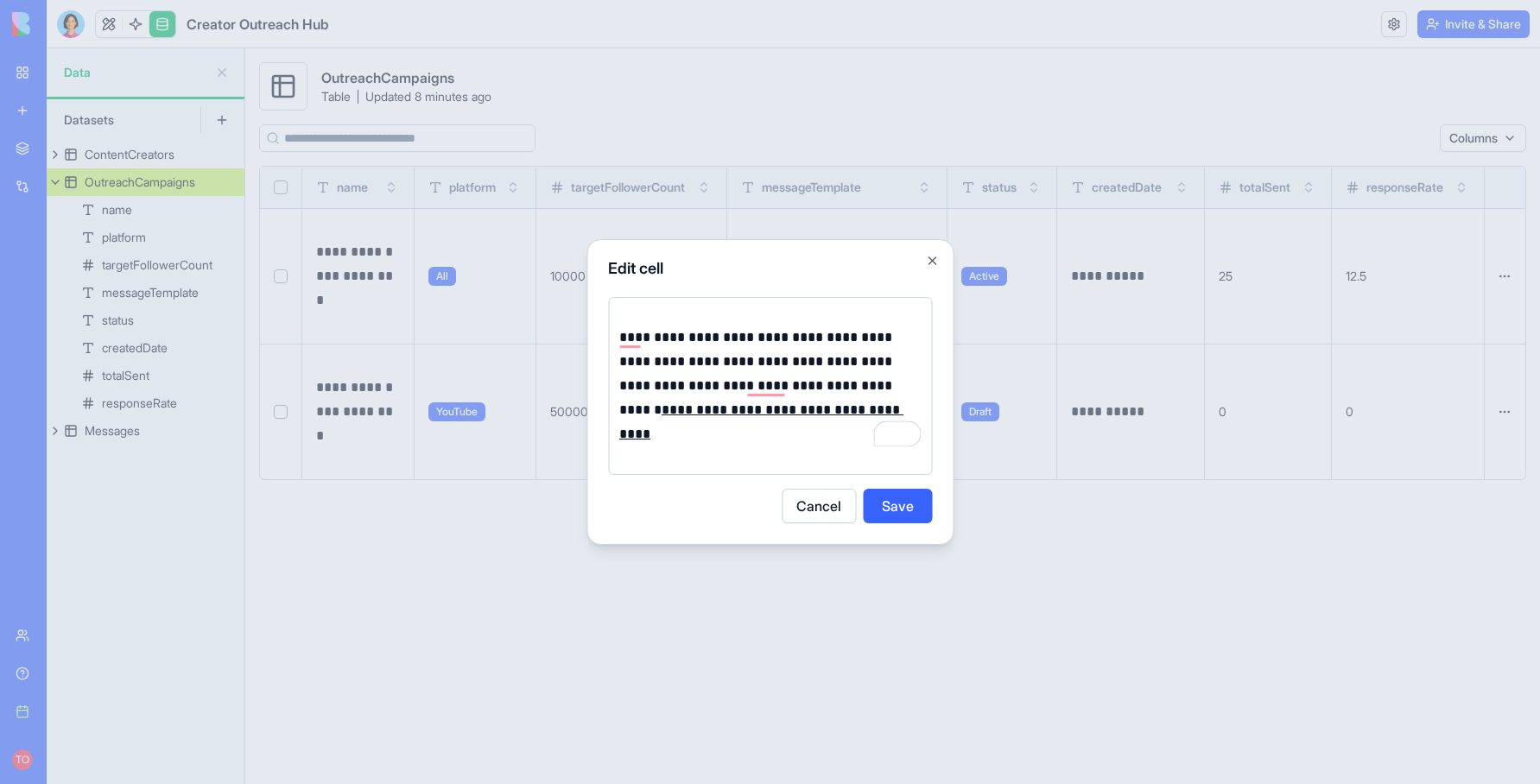
click at [900, 507] on button "Save" at bounding box center [897, 506] width 69 height 34
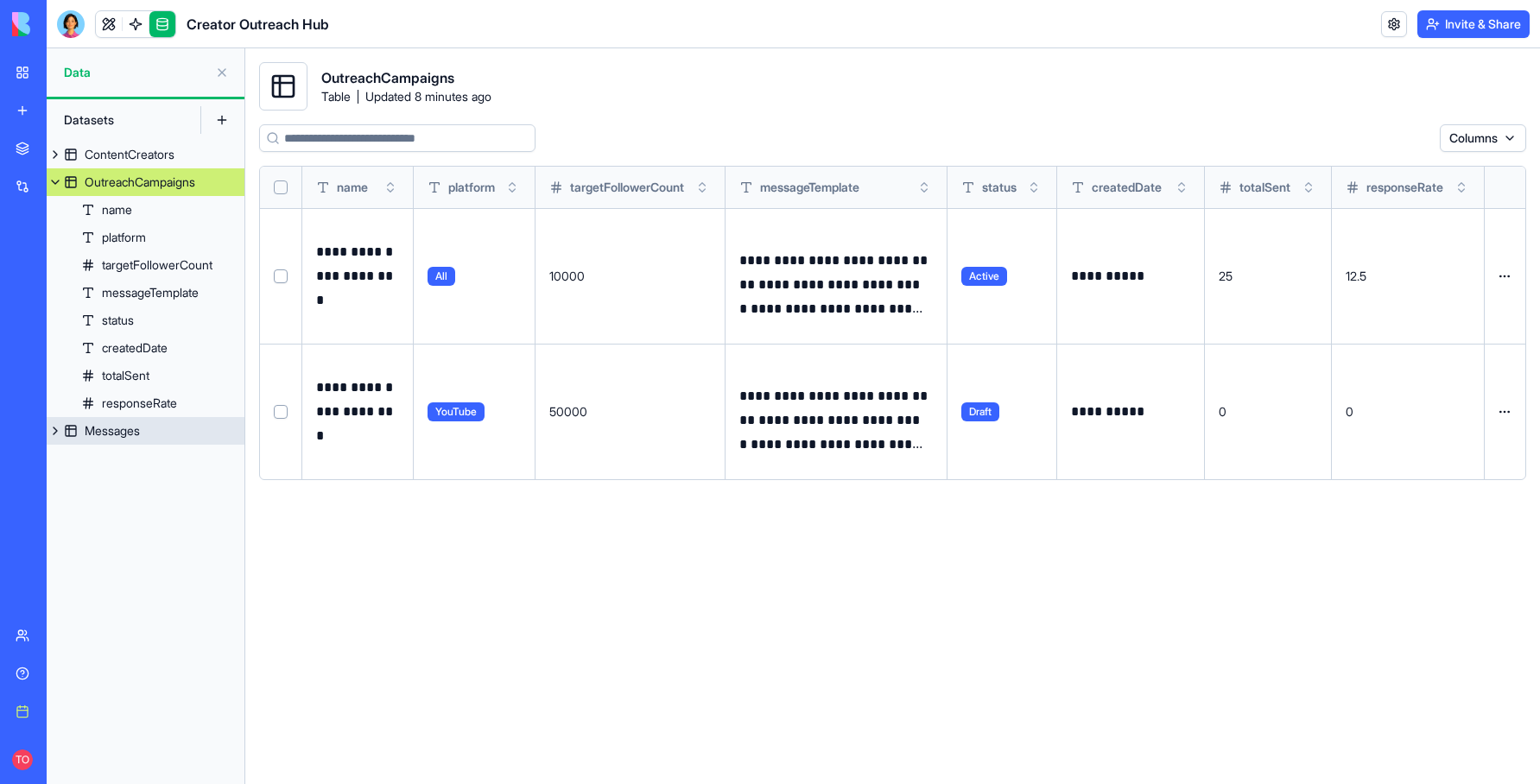
click at [120, 435] on div "Messages" at bounding box center [112, 431] width 55 height 18
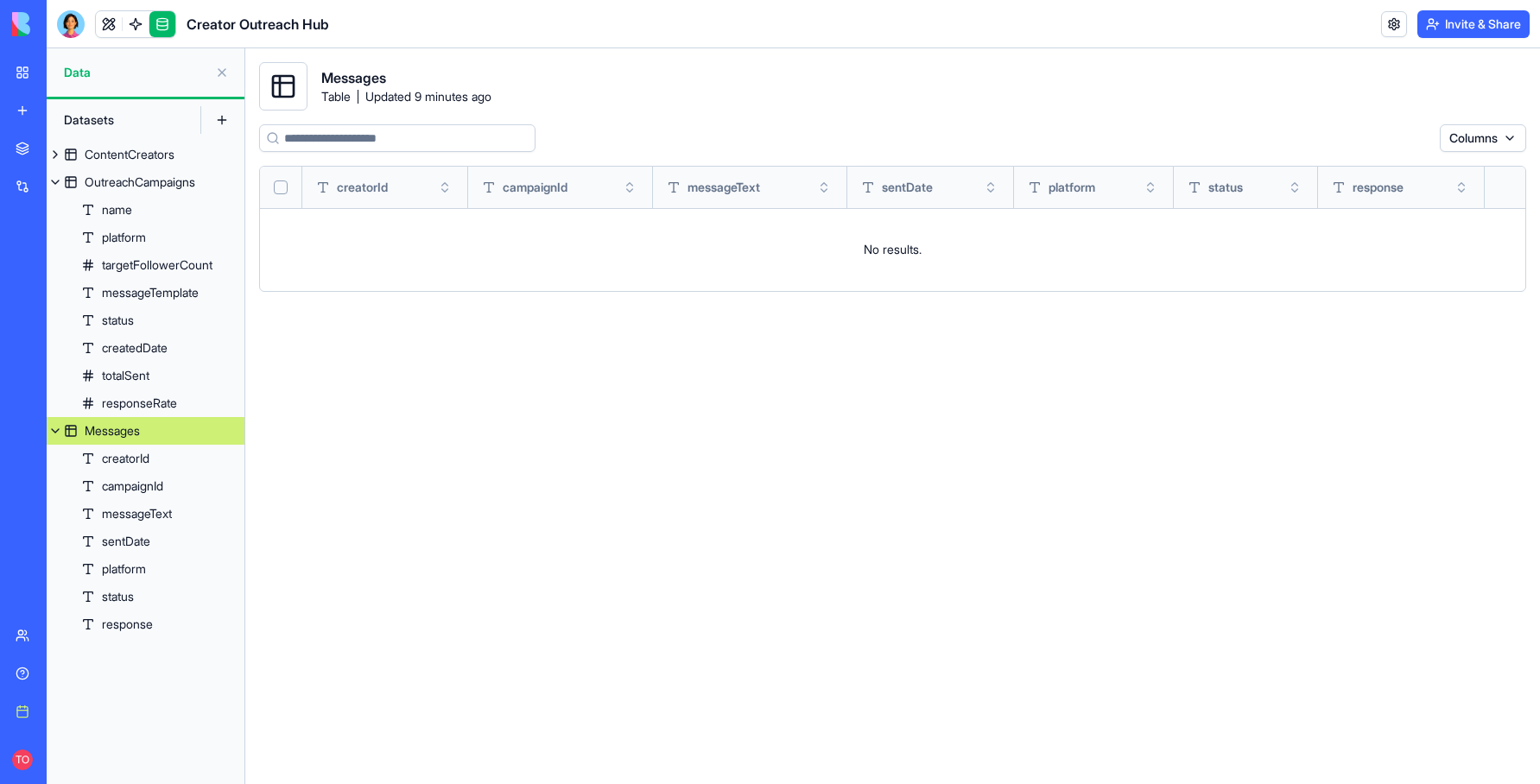
click at [221, 76] on button at bounding box center [221, 72] width 27 height 27
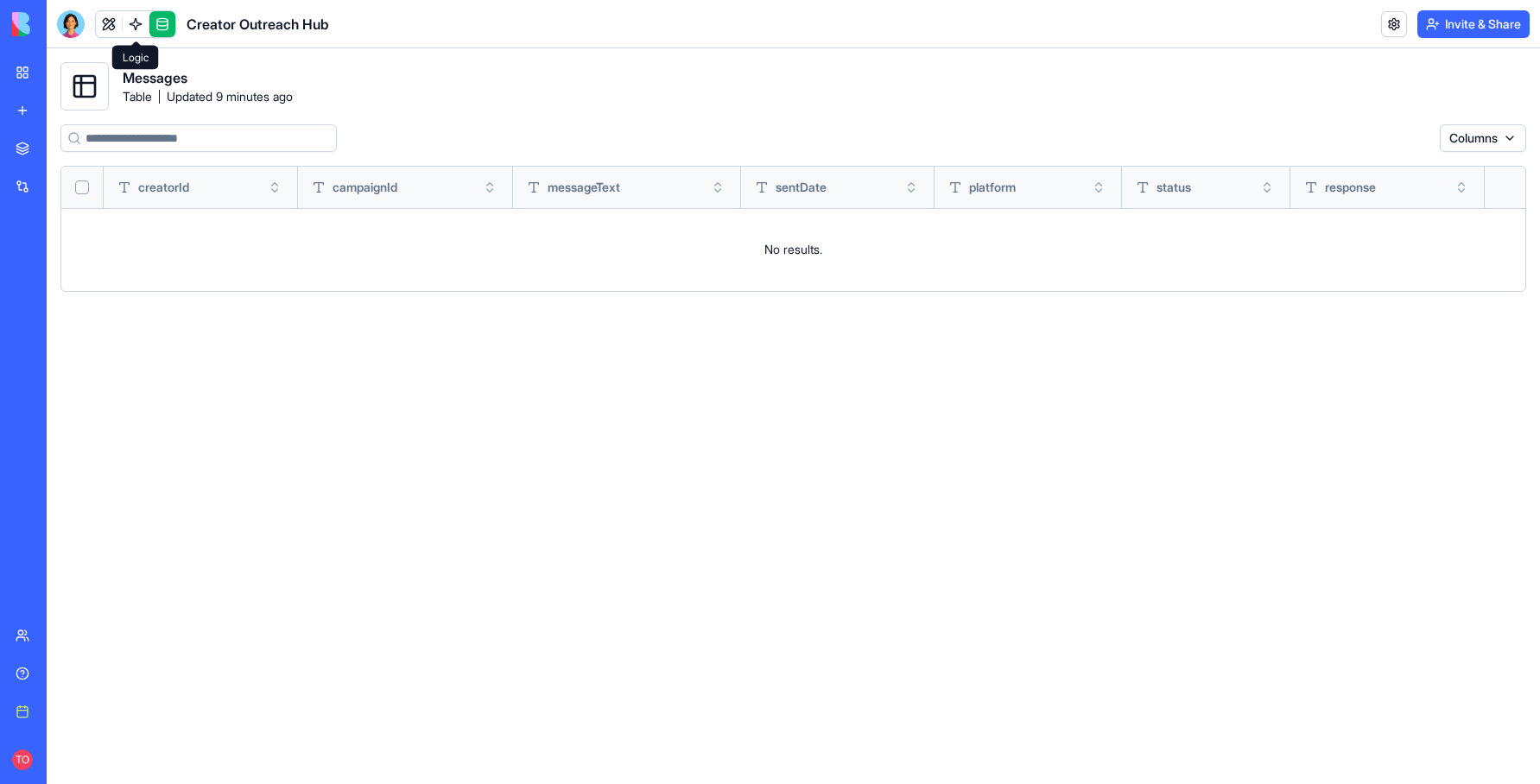
click at [137, 25] on link at bounding box center [135, 24] width 25 height 25
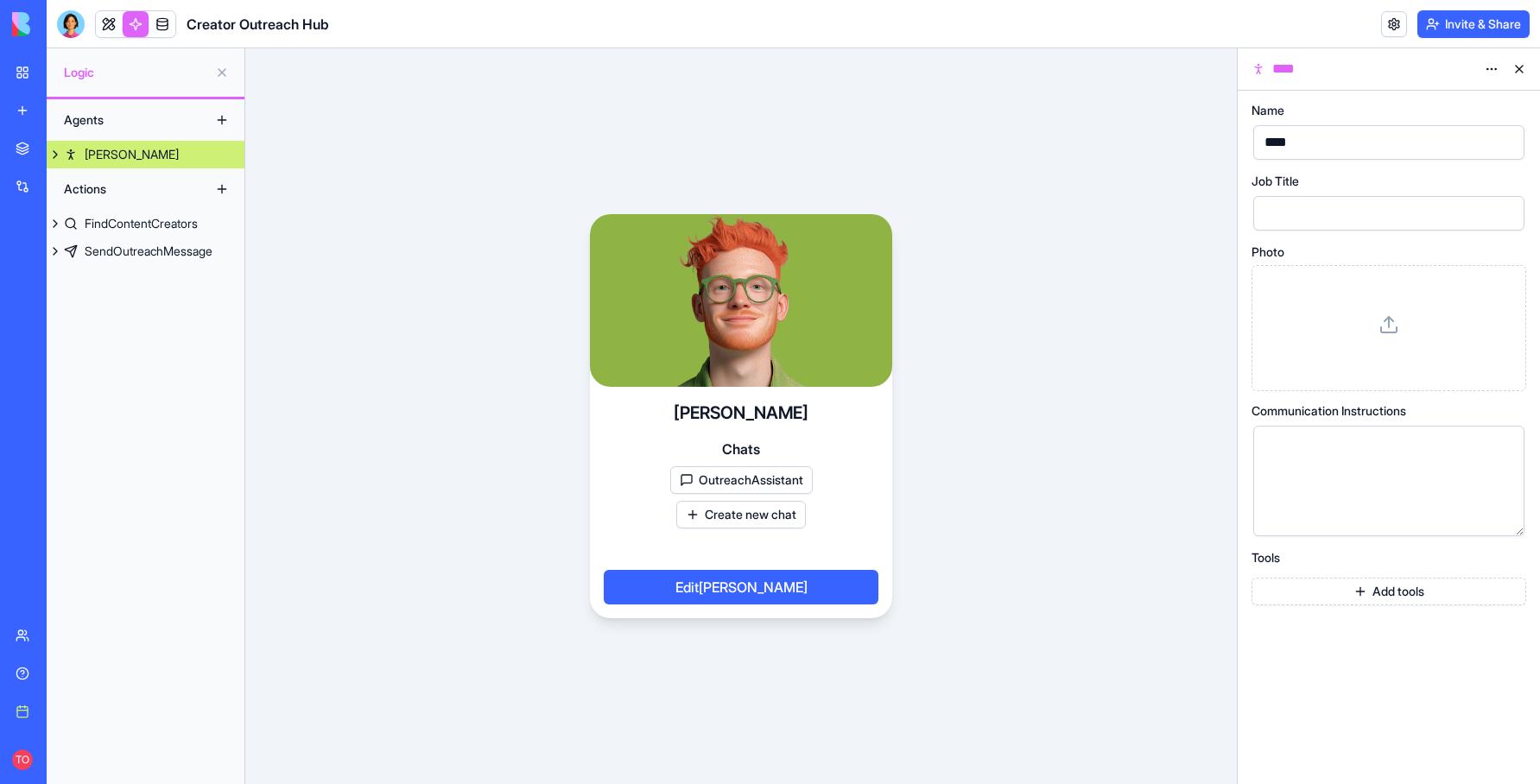
click at [137, 25] on link at bounding box center [135, 24] width 25 height 25
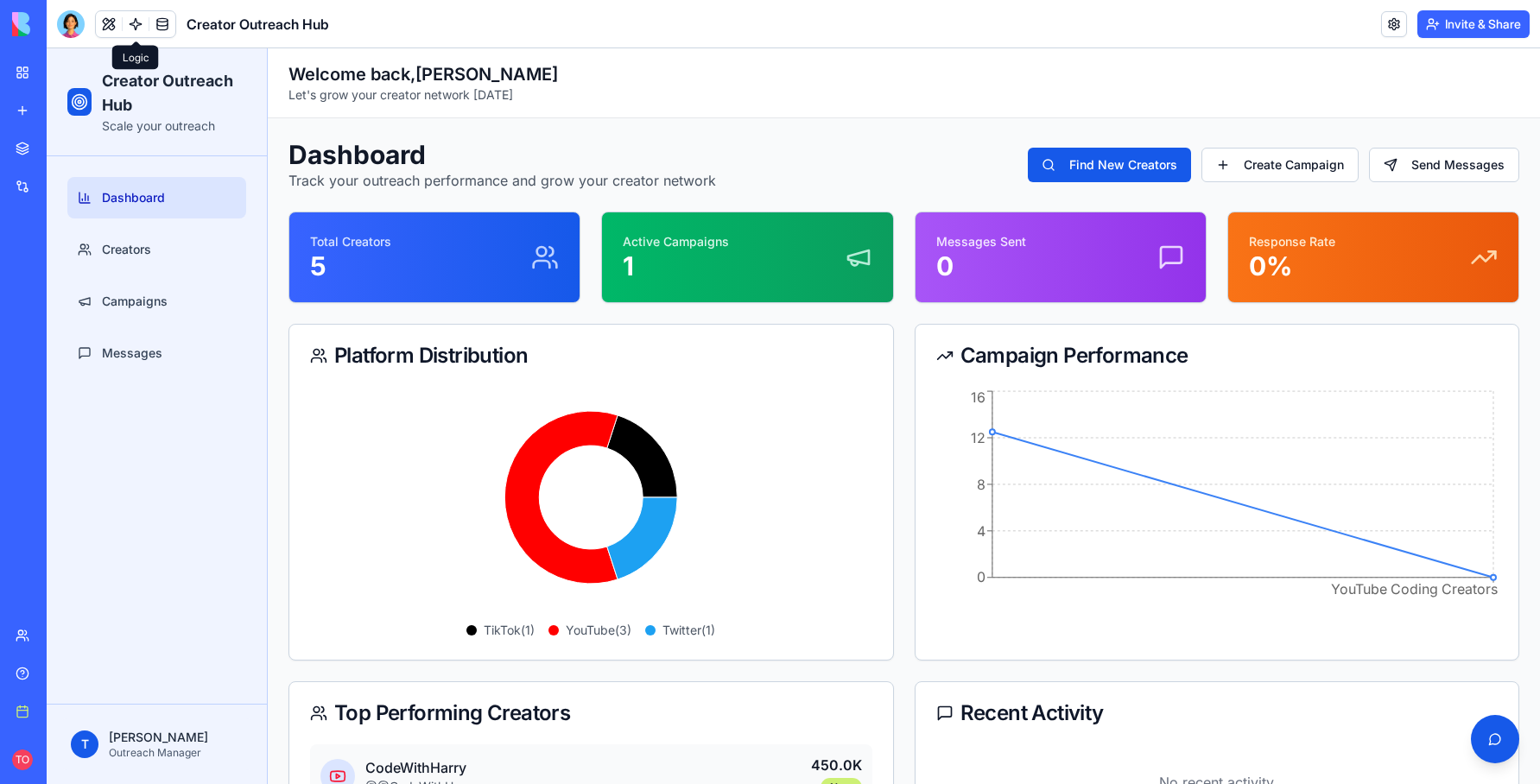
click at [134, 26] on link at bounding box center [135, 24] width 25 height 25
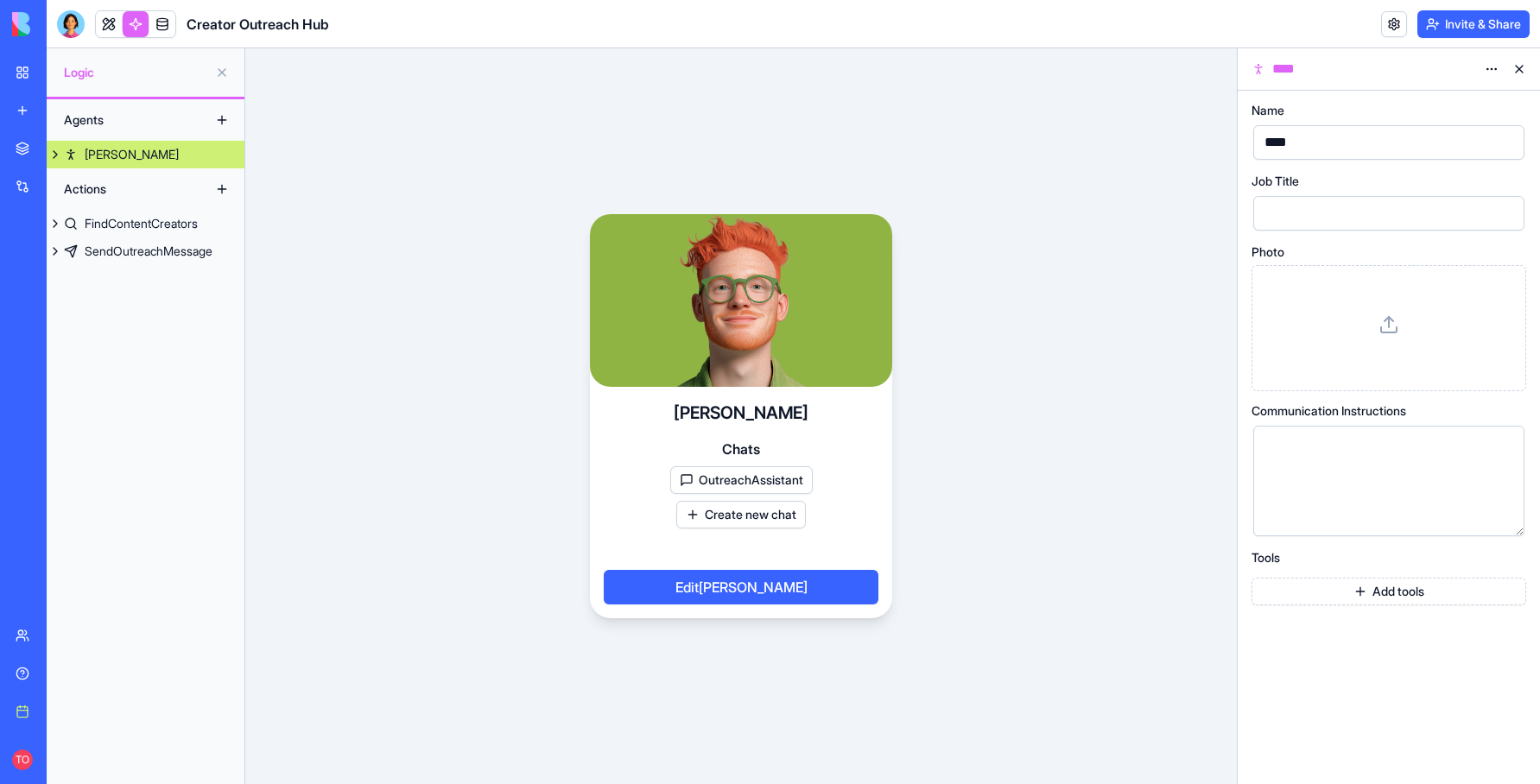
click at [1316, 212] on div at bounding box center [1375, 212] width 230 height 25
click at [766, 486] on button "OutreachAssistant" at bounding box center [741, 479] width 142 height 27
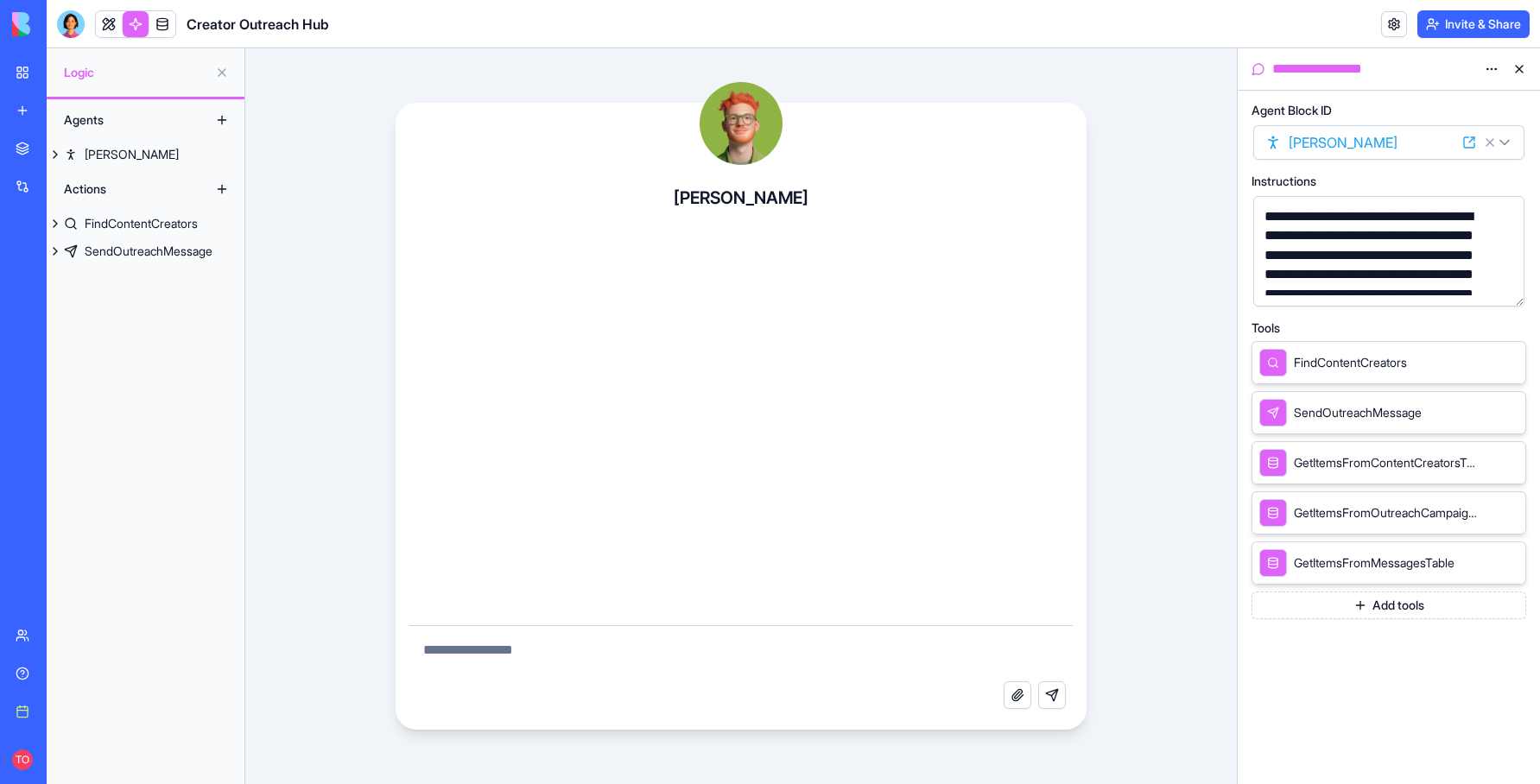
click at [1487, 412] on icon at bounding box center [1487, 412] width 14 height 14
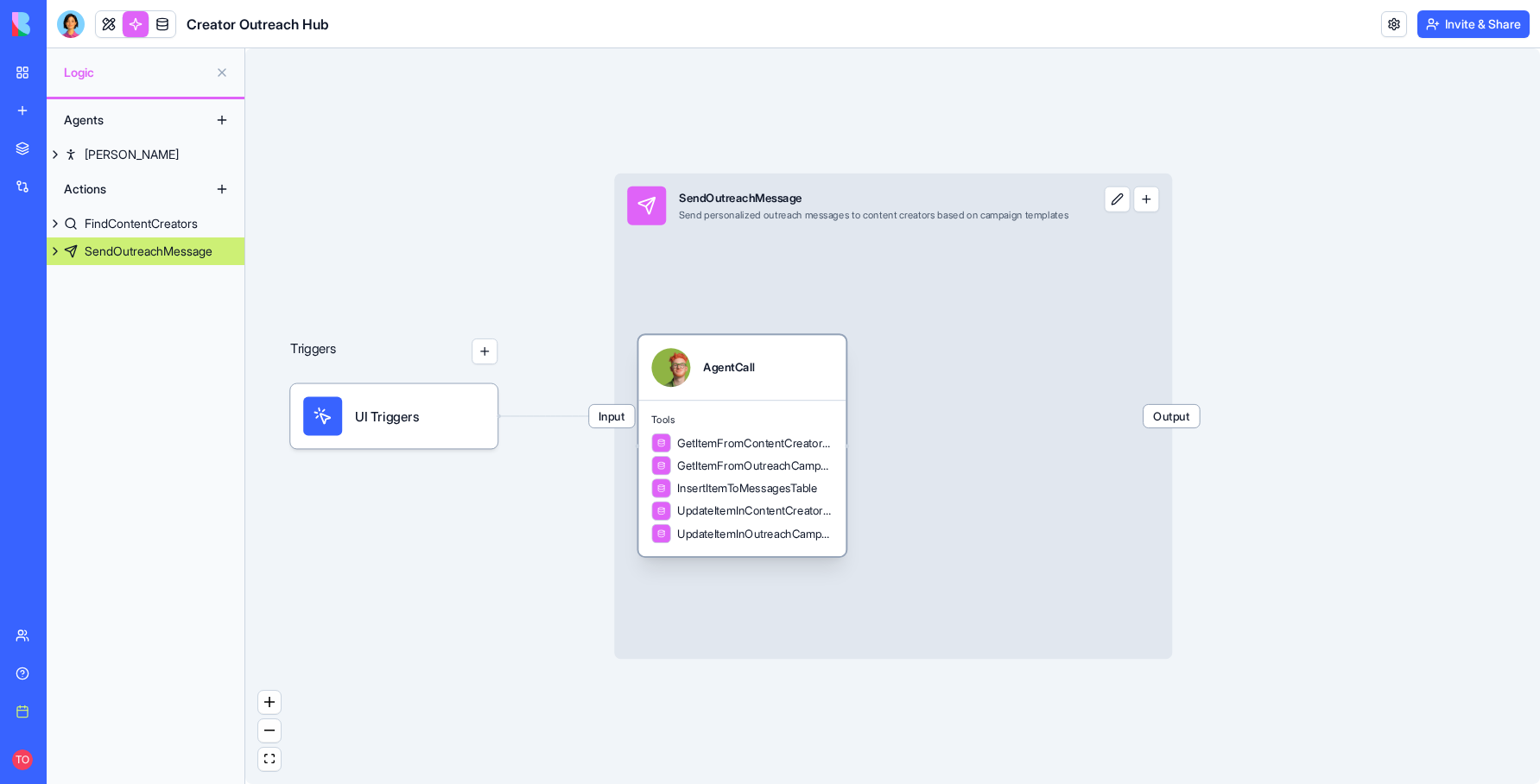
click at [745, 452] on div "GetItemFromContentCreatorsTable GetItemFromOutreachCampaignsTable InsertItemToM…" at bounding box center [741, 489] width 181 height 111
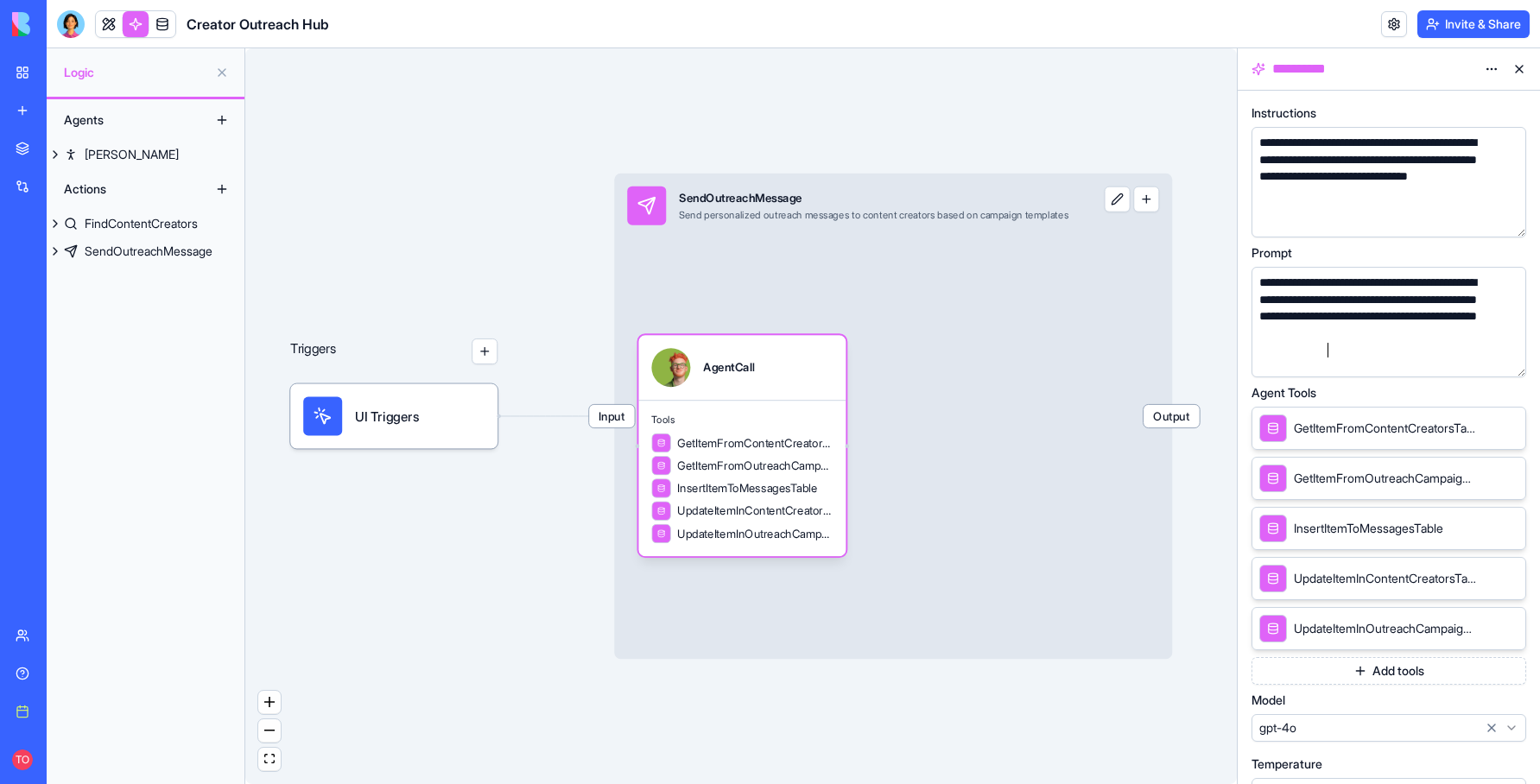
click at [1344, 354] on div "**********" at bounding box center [1372, 317] width 236 height 84
